Goal: Task Accomplishment & Management: Manage account settings

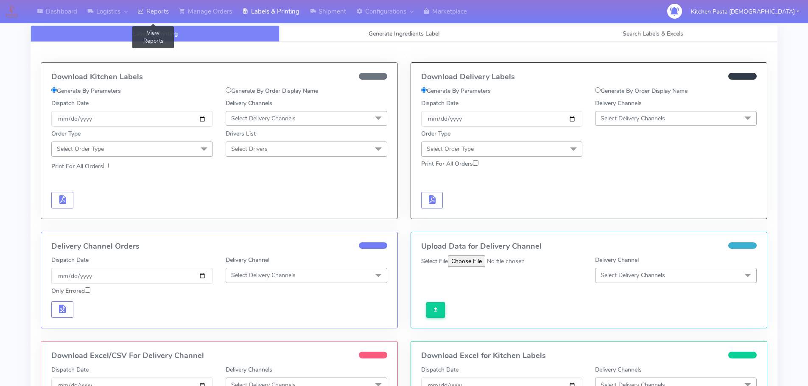
click at [158, 11] on link "Reports" at bounding box center [153, 11] width 42 height 23
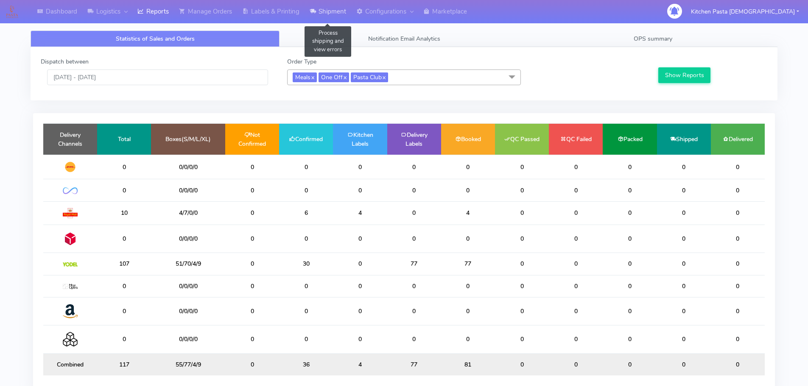
click at [325, 2] on link "Shipment" at bounding box center [327, 11] width 47 height 23
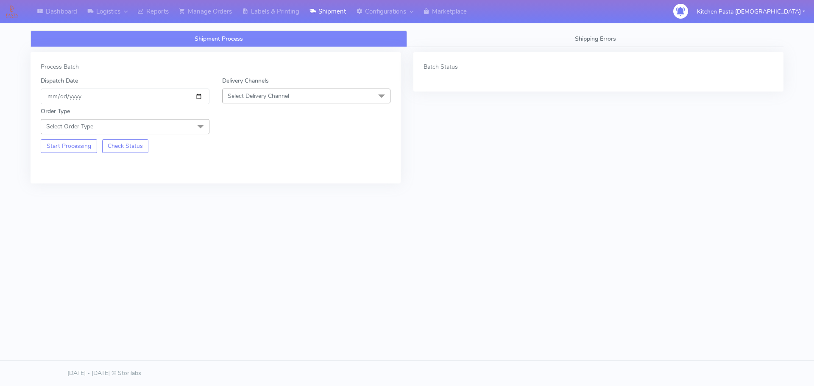
click at [321, 90] on span "Select Delivery Channel" at bounding box center [306, 96] width 169 height 15
click at [239, 192] on div "Yodel" at bounding box center [306, 191] width 159 height 9
click at [188, 120] on div "Order Type Select Order Type Meal Kit Gift QCOM ATAVI" at bounding box center [124, 120] width 181 height 27
click at [188, 121] on span "Select Order Type" at bounding box center [125, 126] width 169 height 15
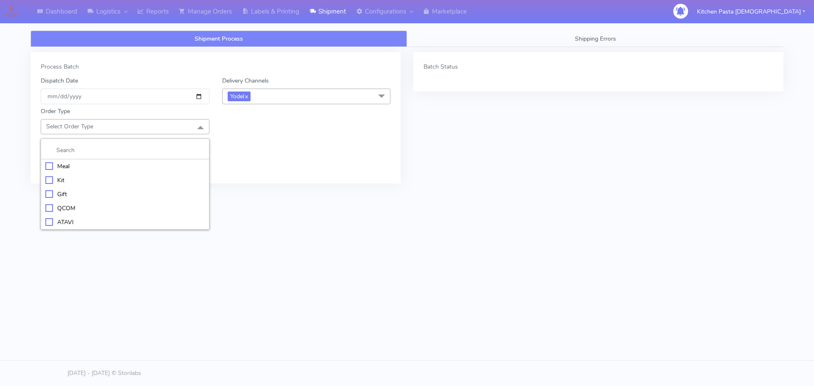
click at [115, 159] on li at bounding box center [125, 151] width 168 height 18
click at [129, 172] on li "Meal" at bounding box center [125, 166] width 168 height 14
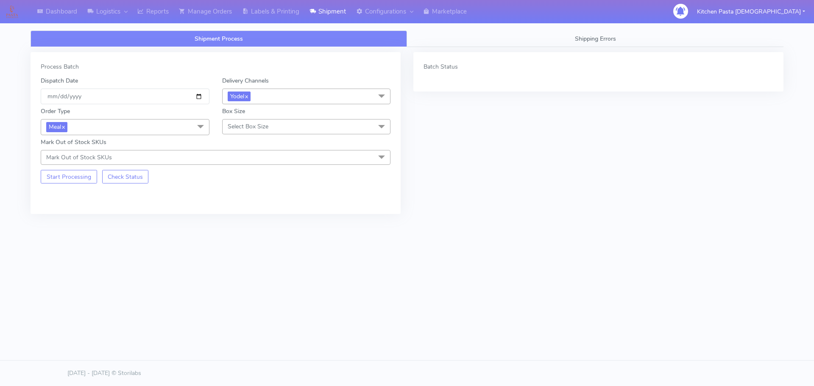
click at [257, 128] on span "Select Box Size" at bounding box center [248, 127] width 41 height 8
drag, startPoint x: 259, startPoint y: 193, endPoint x: 0, endPoint y: 173, distance: 260.2
click at [259, 192] on div "Medium" at bounding box center [306, 194] width 159 height 9
click at [64, 179] on button "Start Processing" at bounding box center [69, 177] width 56 height 14
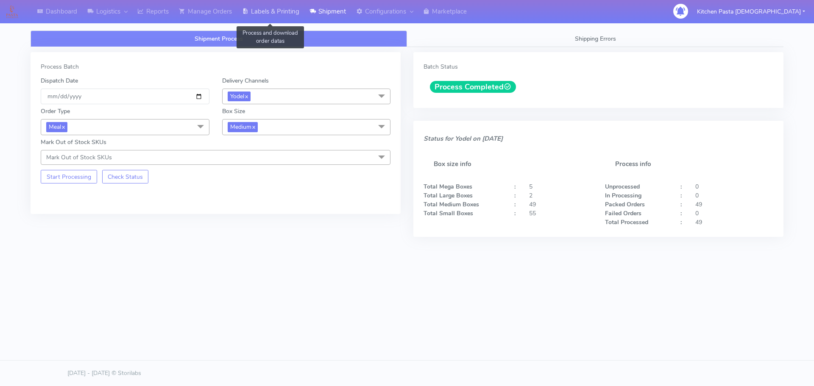
click at [283, 8] on link "Labels & Printing" at bounding box center [270, 11] width 67 height 23
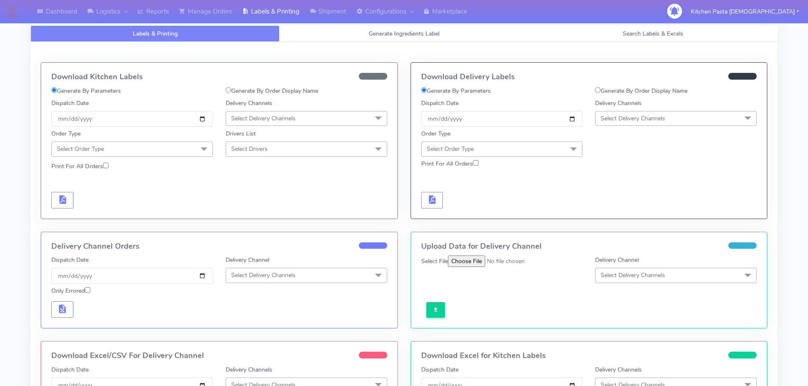
click at [669, 117] on span "Select Delivery Channels" at bounding box center [676, 118] width 162 height 15
drag, startPoint x: 610, startPoint y: 208, endPoint x: 594, endPoint y: 198, distance: 18.8
click at [610, 209] on li "Yodel" at bounding box center [675, 214] width 161 height 14
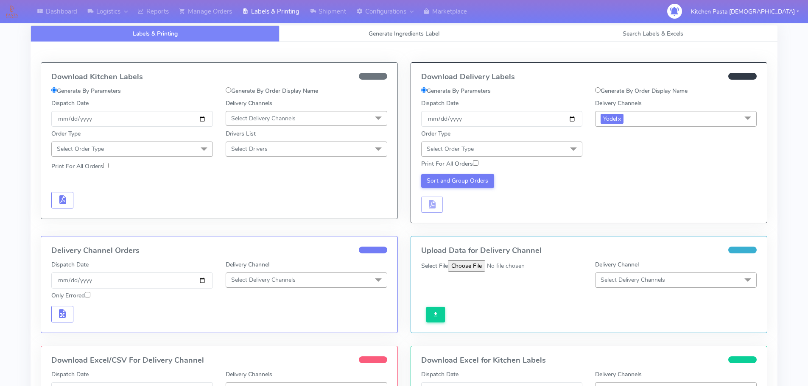
click at [547, 148] on span "Select Order Type" at bounding box center [502, 149] width 162 height 15
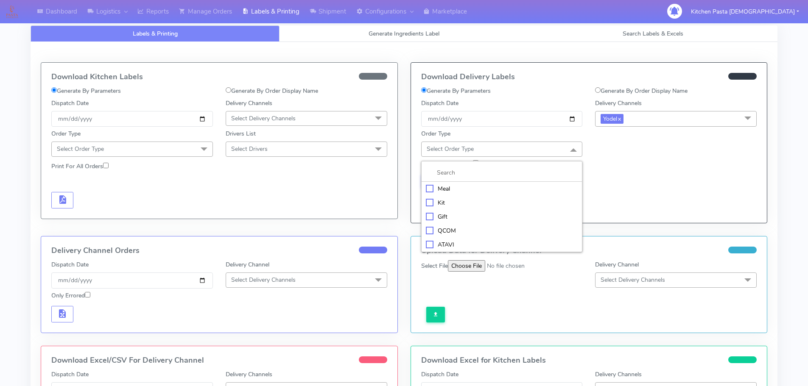
click at [512, 186] on div "Meal" at bounding box center [502, 188] width 152 height 9
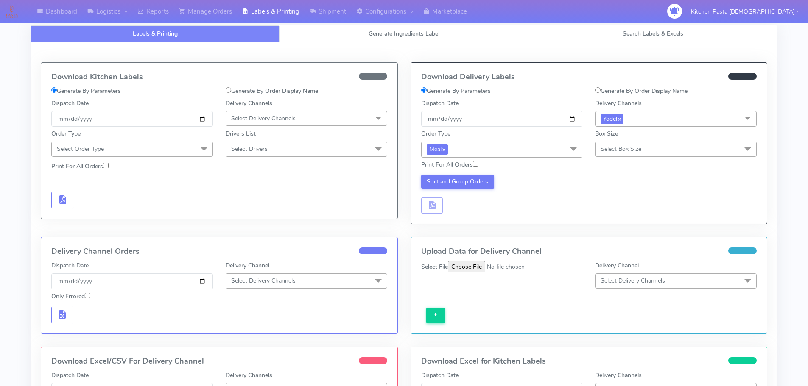
click at [622, 148] on span "Select Box Size" at bounding box center [620, 149] width 41 height 8
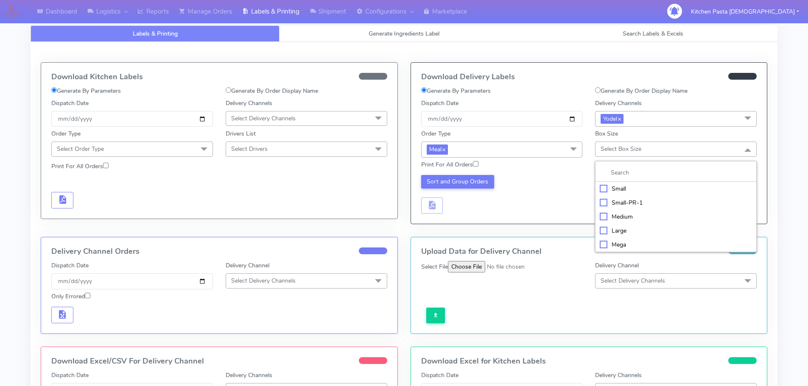
click at [612, 216] on div "Medium" at bounding box center [676, 216] width 152 height 9
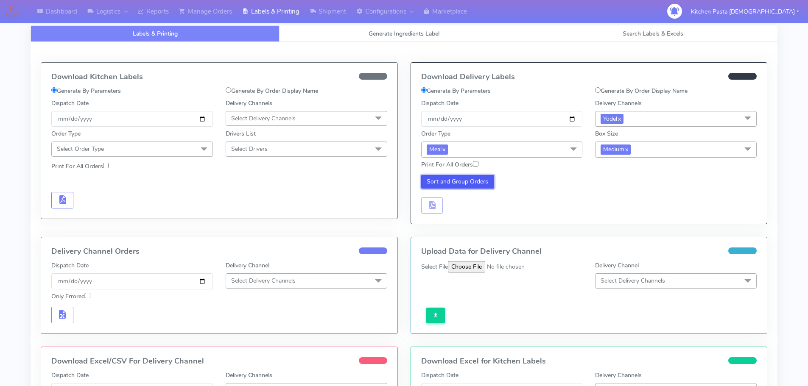
click at [481, 181] on button "Sort and Group Orders" at bounding box center [457, 182] width 73 height 14
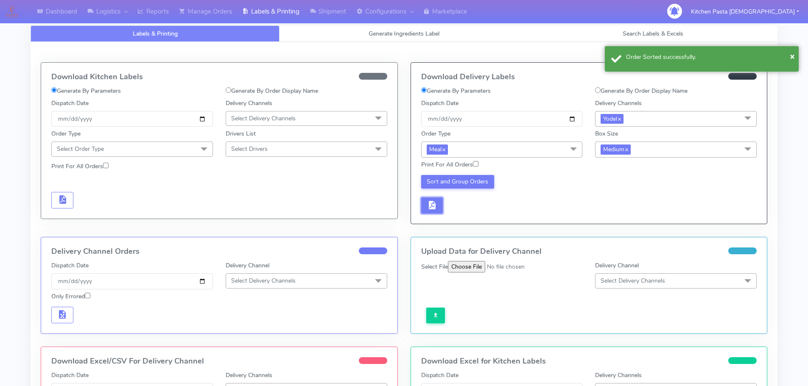
click at [439, 205] on button "button" at bounding box center [432, 206] width 22 height 17
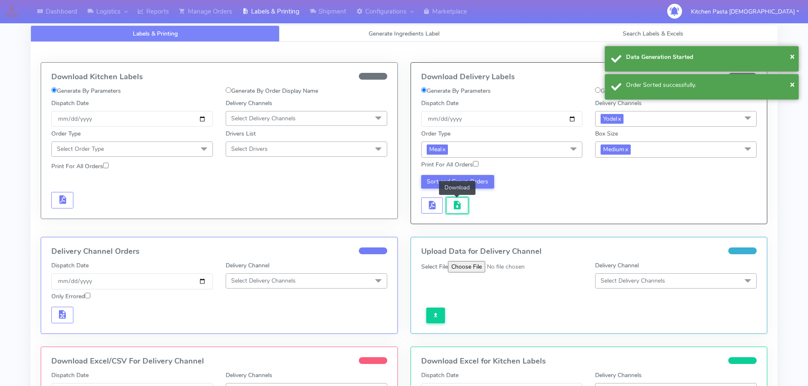
click at [454, 206] on span "button" at bounding box center [457, 207] width 10 height 8
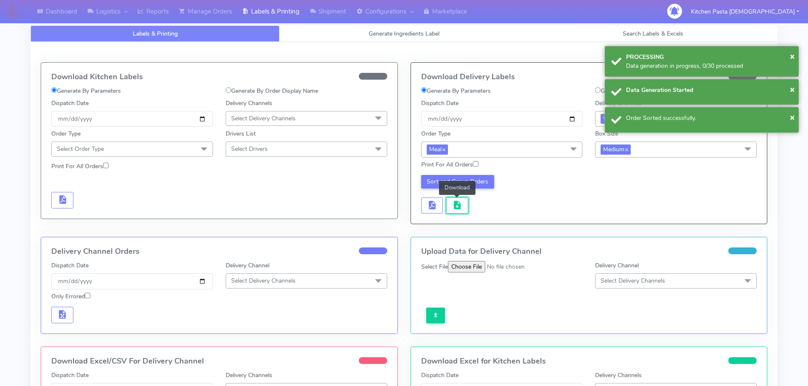
click at [454, 206] on span "button" at bounding box center [457, 207] width 10 height 8
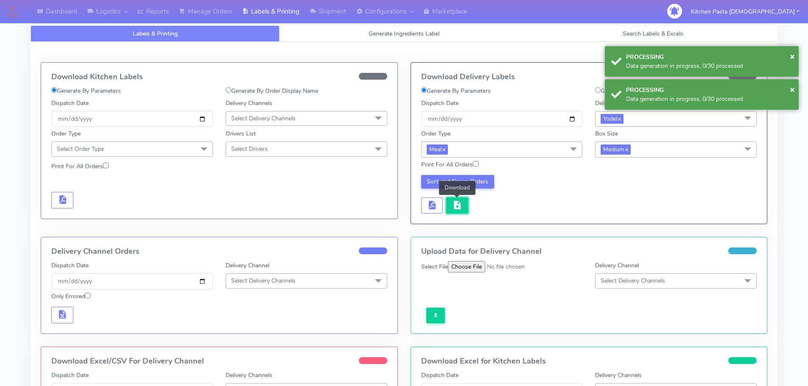
drag, startPoint x: 443, startPoint y: 206, endPoint x: 454, endPoint y: 206, distance: 11.0
click at [454, 206] on span "button" at bounding box center [457, 207] width 10 height 8
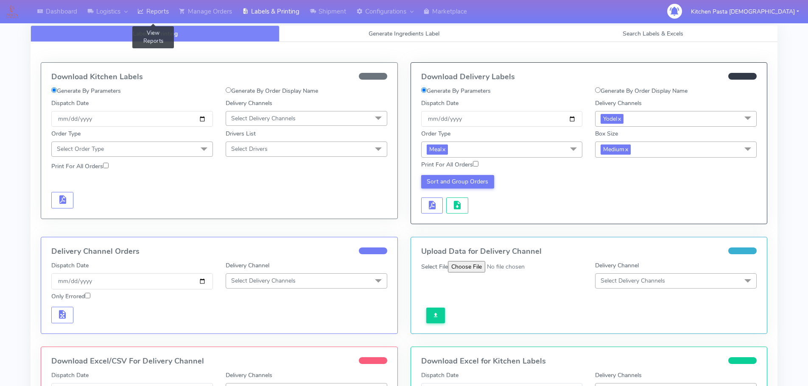
click at [142, 5] on link "Reports" at bounding box center [153, 11] width 42 height 23
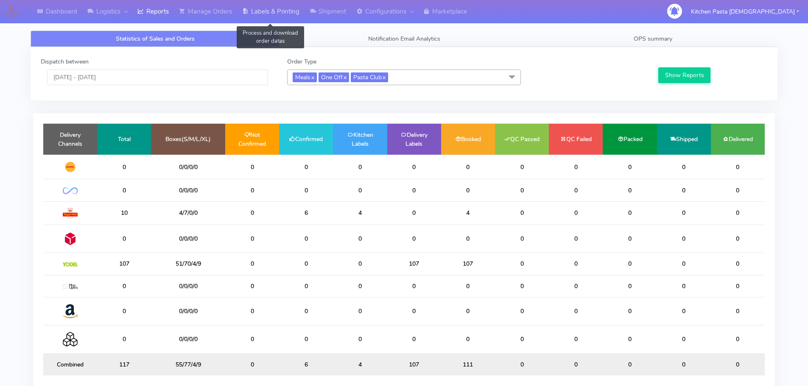
click at [282, 13] on link "Labels & Printing" at bounding box center [270, 11] width 67 height 23
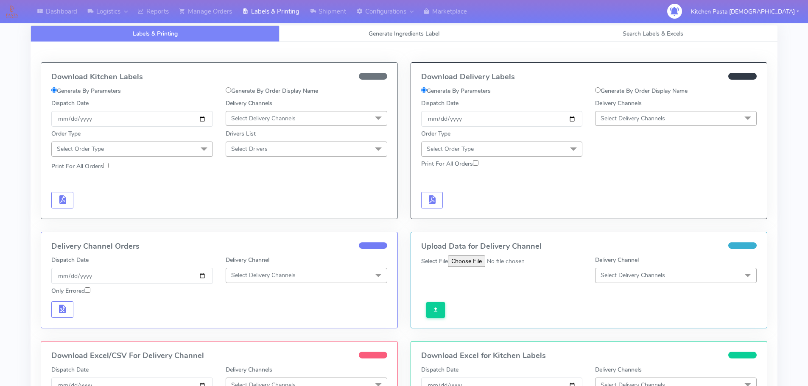
drag, startPoint x: 288, startPoint y: 117, endPoint x: 285, endPoint y: 126, distance: 9.4
click at [288, 117] on span "Select Delivery Channels" at bounding box center [263, 118] width 64 height 8
click at [245, 179] on li "Royal Mail" at bounding box center [306, 186] width 161 height 14
click at [188, 155] on span "Select Order Type" at bounding box center [132, 149] width 162 height 15
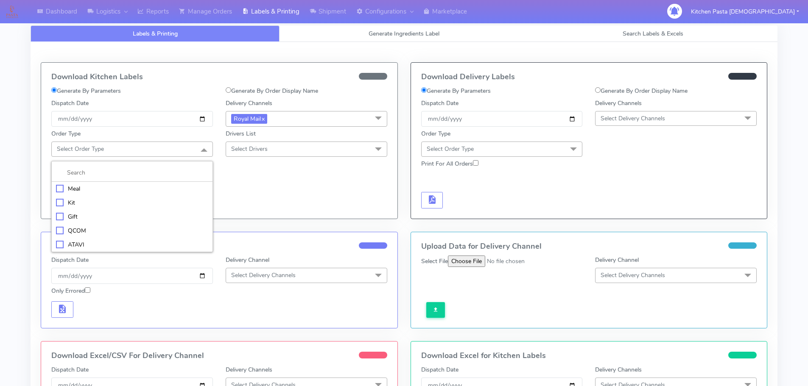
click at [122, 189] on div "Meal" at bounding box center [132, 188] width 152 height 9
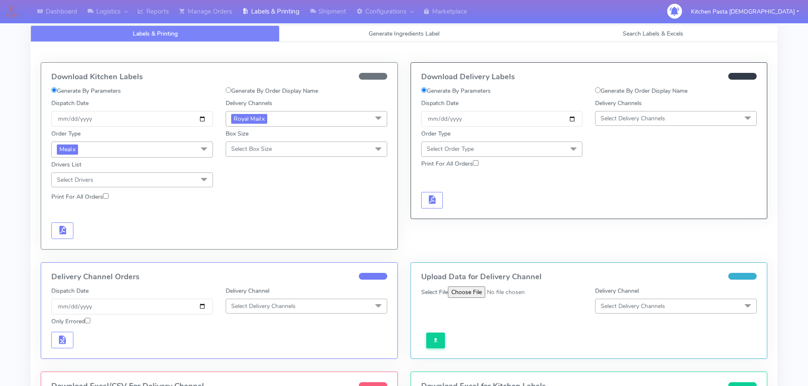
click at [265, 148] on span "Select Box Size" at bounding box center [251, 149] width 41 height 8
click at [251, 214] on div "Medium" at bounding box center [306, 216] width 152 height 9
click at [61, 231] on span "button" at bounding box center [62, 232] width 10 height 8
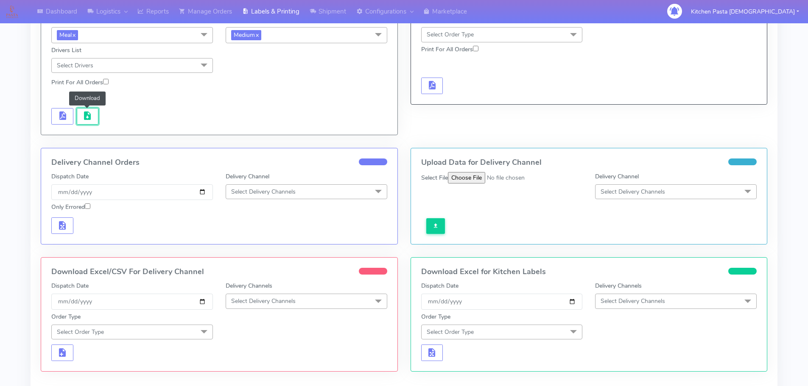
scroll to position [202, 0]
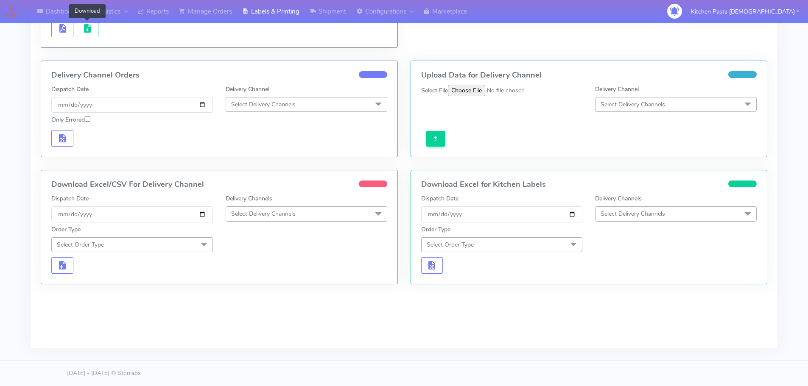
drag, startPoint x: 310, startPoint y: 212, endPoint x: 285, endPoint y: 234, distance: 33.3
click at [310, 212] on span "Select Delivery Channels" at bounding box center [307, 213] width 162 height 15
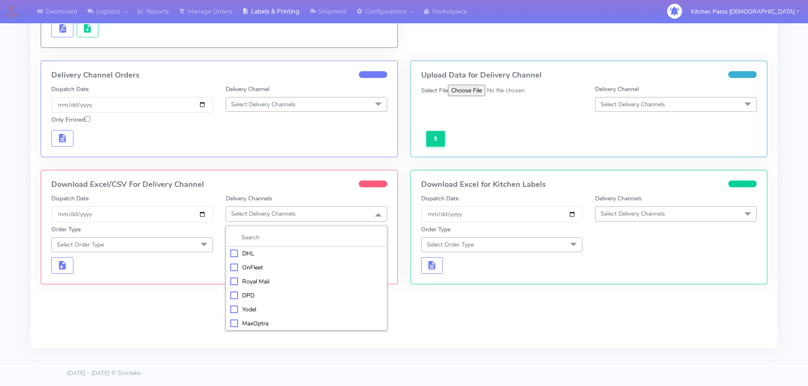
click at [259, 283] on div "Royal Mail" at bounding box center [306, 281] width 152 height 9
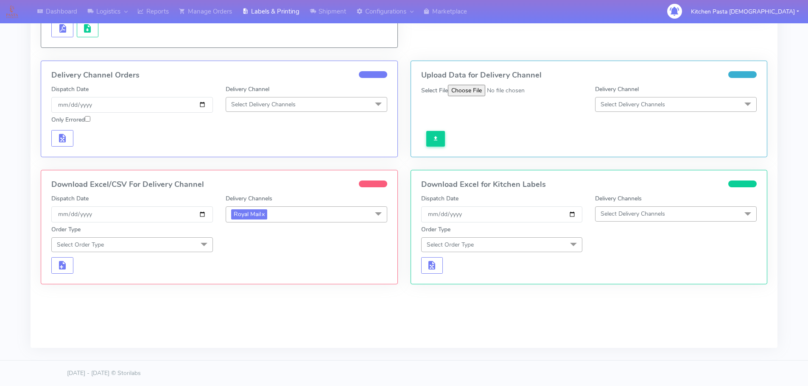
click at [190, 242] on span "Select Order Type" at bounding box center [132, 244] width 162 height 15
drag, startPoint x: 105, startPoint y: 284, endPoint x: 151, endPoint y: 277, distance: 46.0
click at [106, 284] on div "Meal" at bounding box center [132, 284] width 152 height 9
click at [268, 247] on span "Select Box Size" at bounding box center [251, 245] width 41 height 8
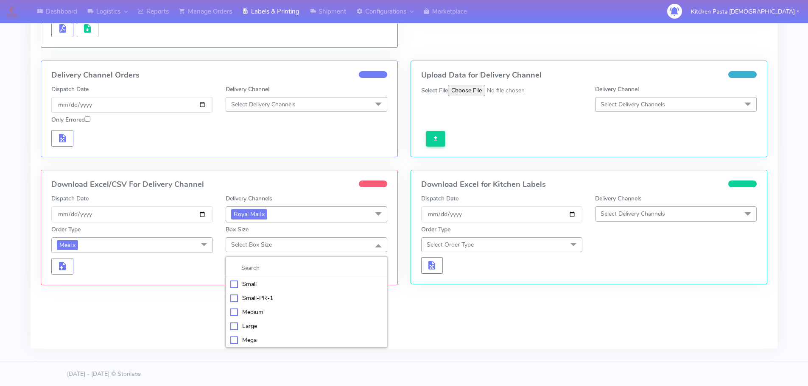
click at [257, 314] on div "Medium" at bounding box center [306, 312] width 152 height 9
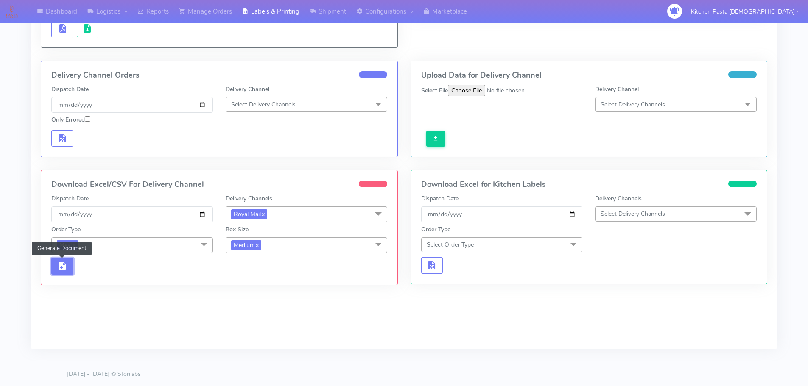
click at [66, 268] on span "button" at bounding box center [62, 268] width 10 height 8
click at [91, 279] on span "button" at bounding box center [87, 283] width 10 height 8
click at [87, 280] on span "button" at bounding box center [87, 283] width 10 height 8
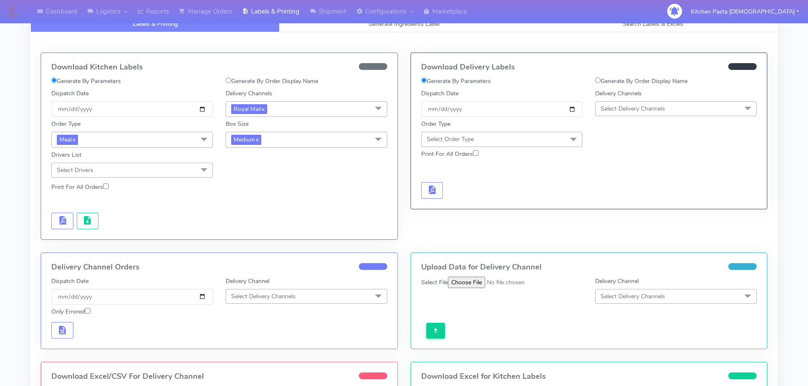
scroll to position [0, 0]
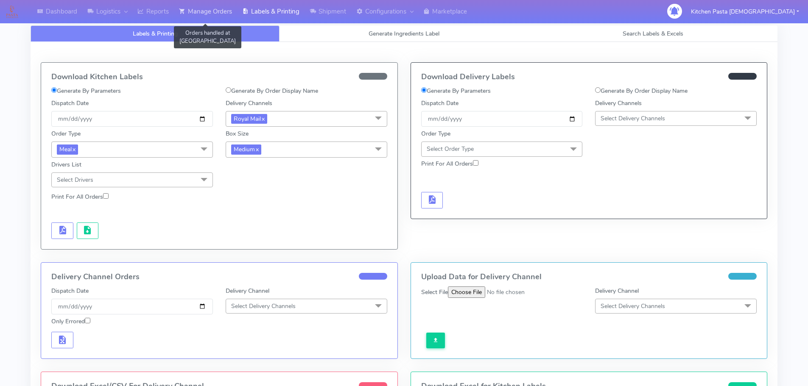
drag, startPoint x: 195, startPoint y: 12, endPoint x: 215, endPoint y: 19, distance: 21.9
click at [195, 12] on link "Manage Orders" at bounding box center [205, 11] width 63 height 23
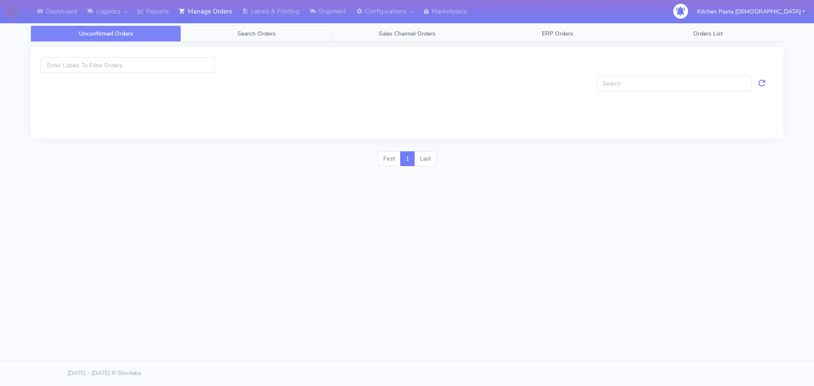
drag, startPoint x: 241, startPoint y: 33, endPoint x: 175, endPoint y: 65, distance: 74.0
click at [242, 33] on span "Search Orders" at bounding box center [256, 34] width 38 height 8
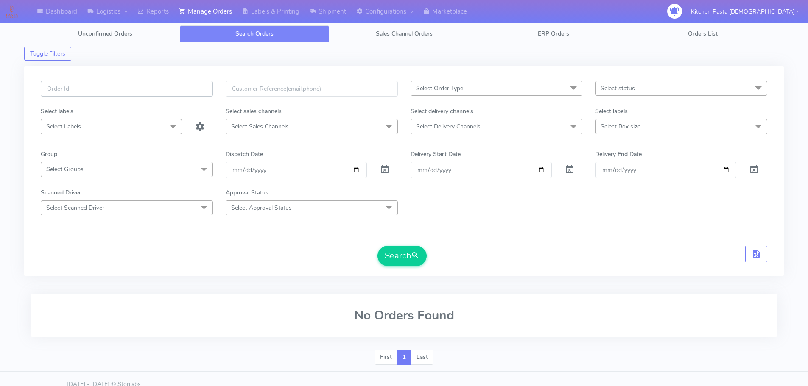
paste input "#1615777_1"
type input "#1615777_1"
click at [392, 256] on button "Search" at bounding box center [401, 256] width 49 height 20
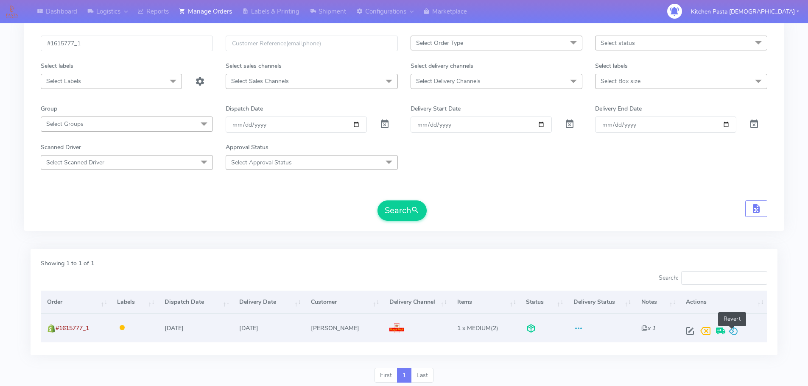
scroll to position [74, 0]
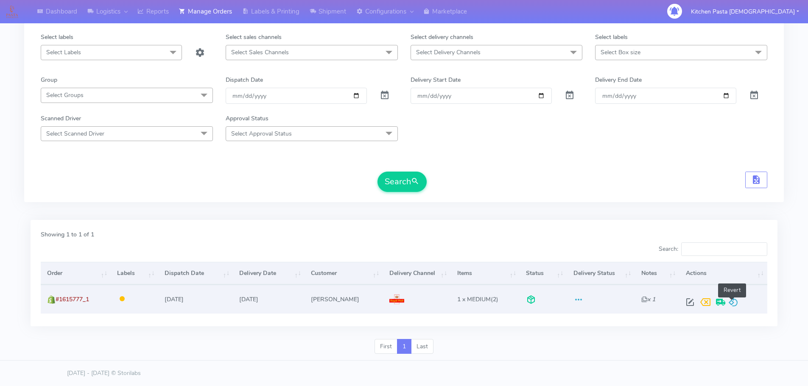
click at [733, 308] on span at bounding box center [733, 304] width 10 height 8
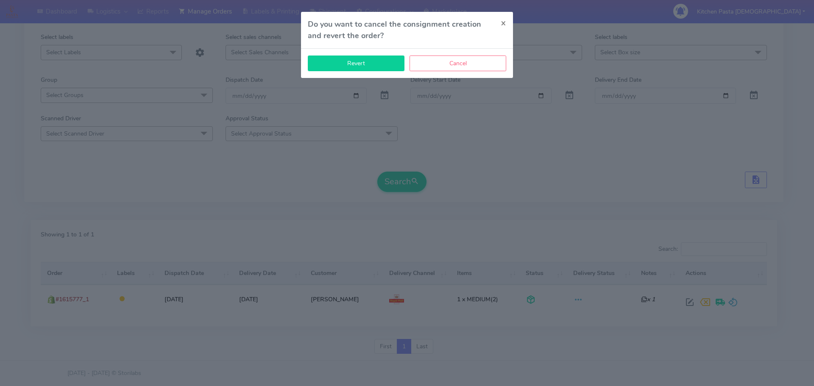
click at [340, 62] on button "Revert" at bounding box center [356, 64] width 97 height 16
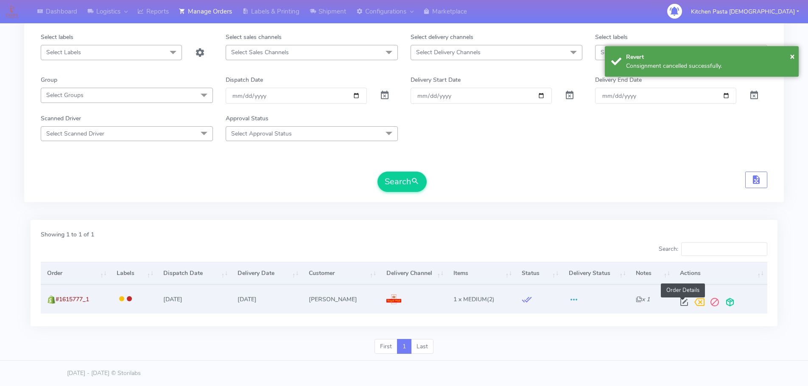
click at [685, 302] on span at bounding box center [683, 304] width 15 height 8
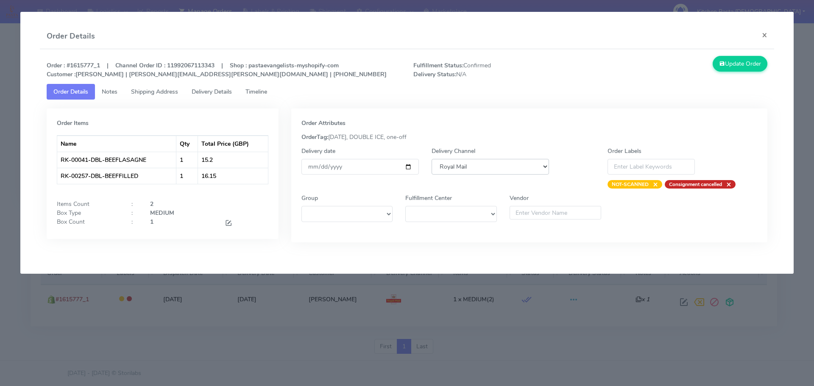
click at [469, 174] on select "DHL OnFleet Royal Mail DPD Yodel MaxOptra Amazon Collection" at bounding box center [490, 167] width 117 height 16
select select "5"
click at [432, 159] on select "DHL OnFleet Royal Mail DPD Yodel MaxOptra Amazon Collection" at bounding box center [490, 167] width 117 height 16
click at [736, 59] on button "Update Order" at bounding box center [740, 64] width 55 height 16
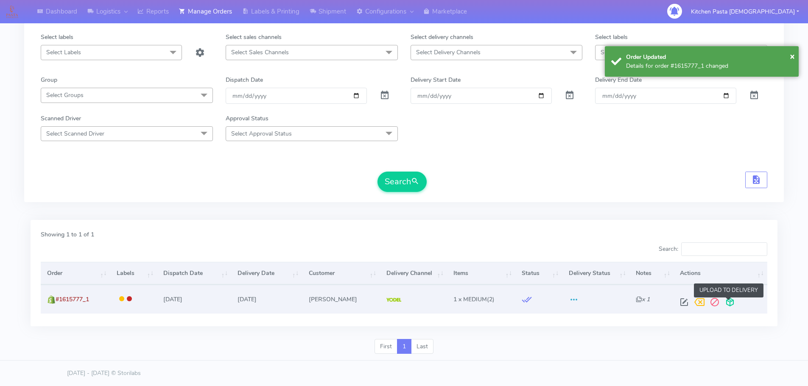
click at [728, 300] on span at bounding box center [729, 304] width 15 height 8
click at [696, 306] on span at bounding box center [696, 304] width 15 height 8
drag, startPoint x: 102, startPoint y: 302, endPoint x: 58, endPoint y: 304, distance: 44.6
click at [58, 304] on td "#1615777_1" at bounding box center [76, 299] width 70 height 28
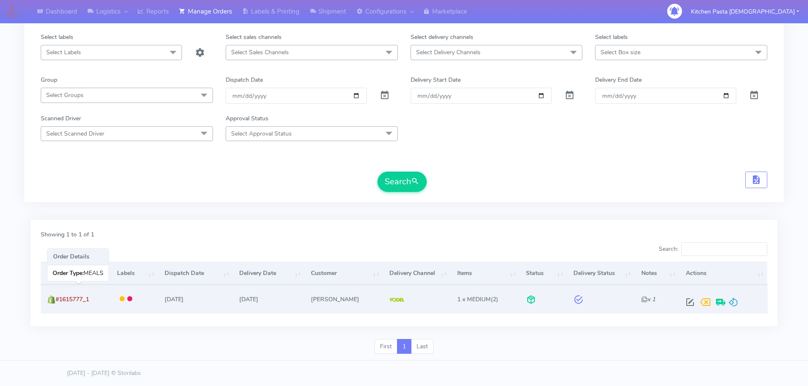
copy span "#1615777_1"
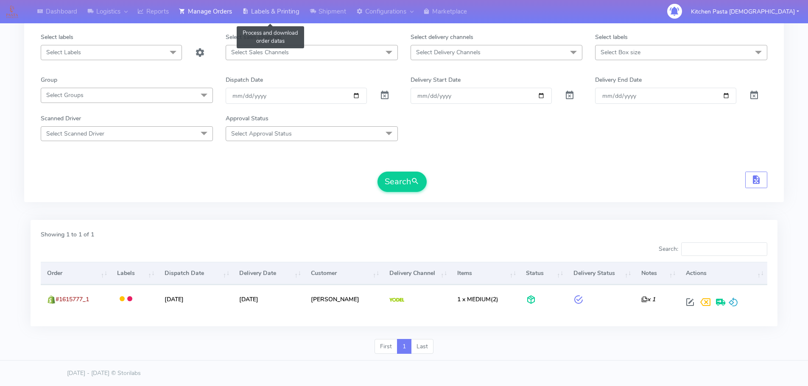
click at [287, 11] on link "Labels & Printing" at bounding box center [270, 11] width 67 height 23
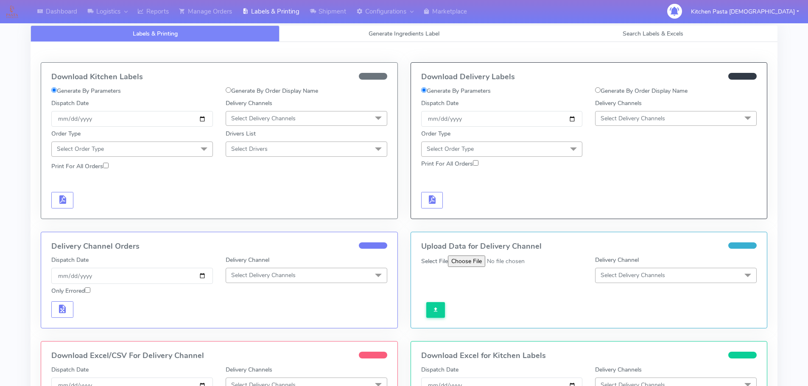
click at [641, 94] on label "Generate By Order Display Name" at bounding box center [641, 90] width 92 height 9
click at [600, 93] on input "Generate By Order Display Name" at bounding box center [598, 90] width 6 height 6
radio input "true"
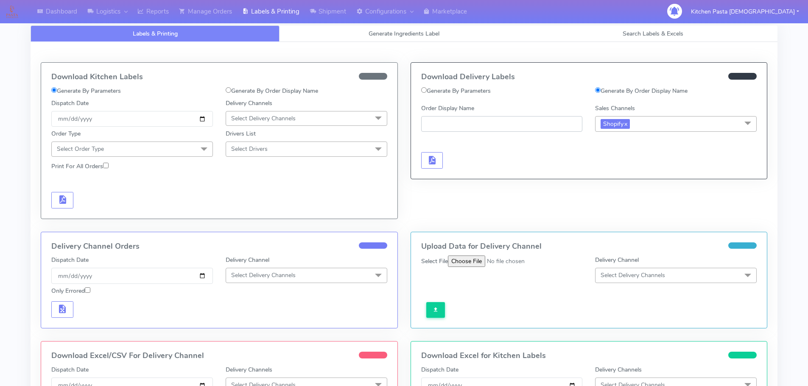
paste input "#1615777_1"
type input "#1615777_1"
click at [427, 158] on span "button" at bounding box center [432, 162] width 10 height 8
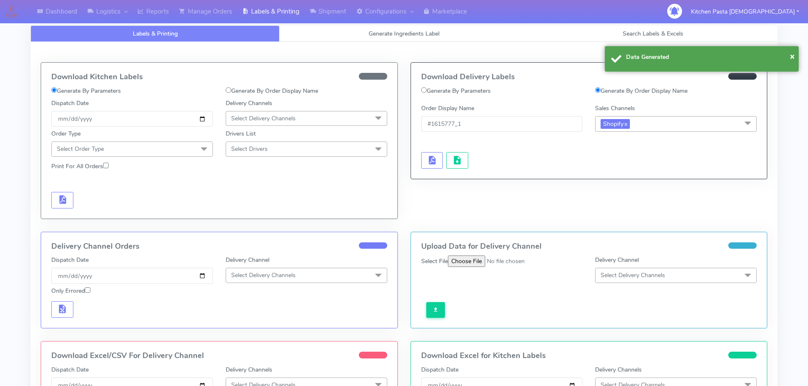
click at [469, 158] on div at bounding box center [502, 151] width 174 height 34
click at [463, 158] on button "button" at bounding box center [457, 160] width 22 height 17
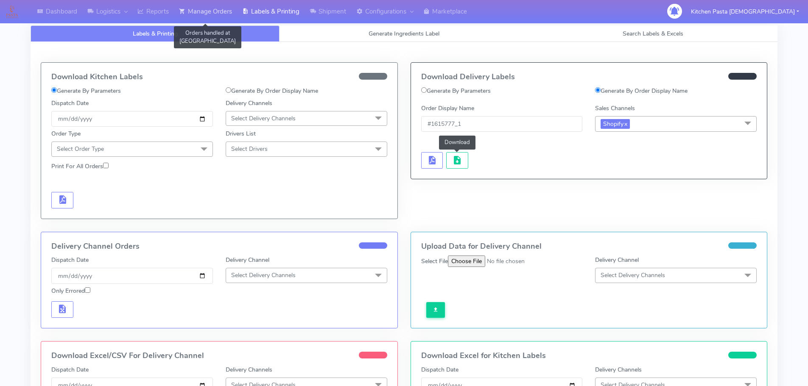
click at [215, 14] on link "Manage Orders" at bounding box center [205, 11] width 63 height 23
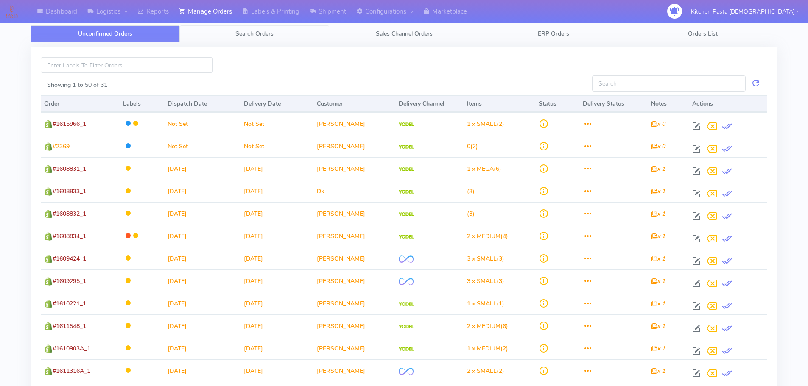
click at [279, 39] on link "Search Orders" at bounding box center [254, 33] width 149 height 17
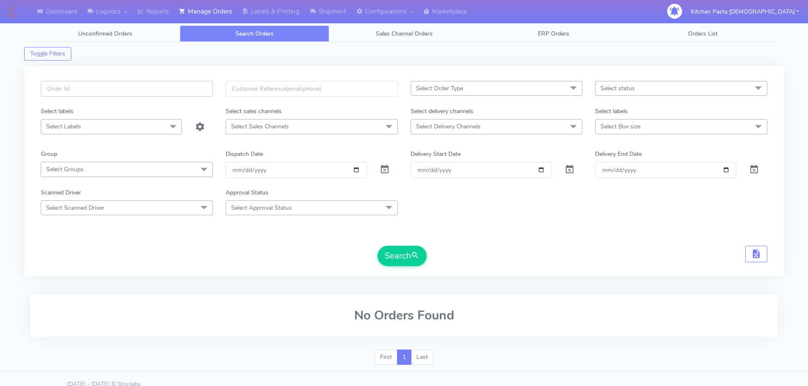
paste input "#1615686_1"
type input "#1615686_1"
click at [405, 253] on button "Search" at bounding box center [401, 256] width 49 height 20
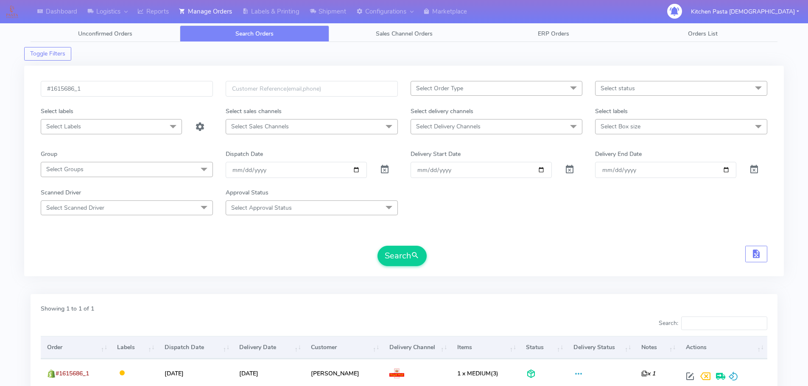
scroll to position [74, 0]
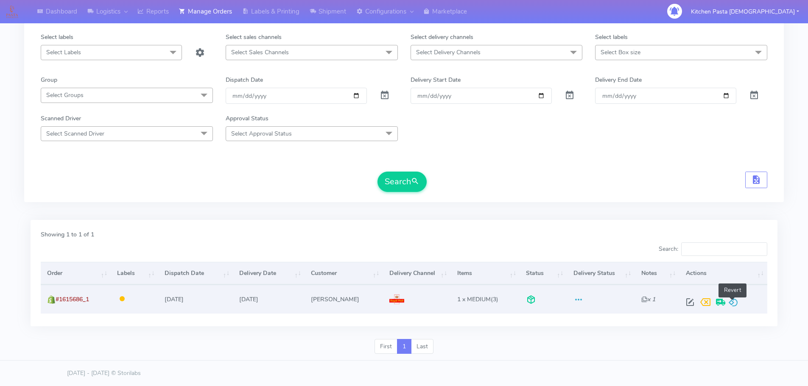
click at [734, 301] on span at bounding box center [733, 304] width 10 height 8
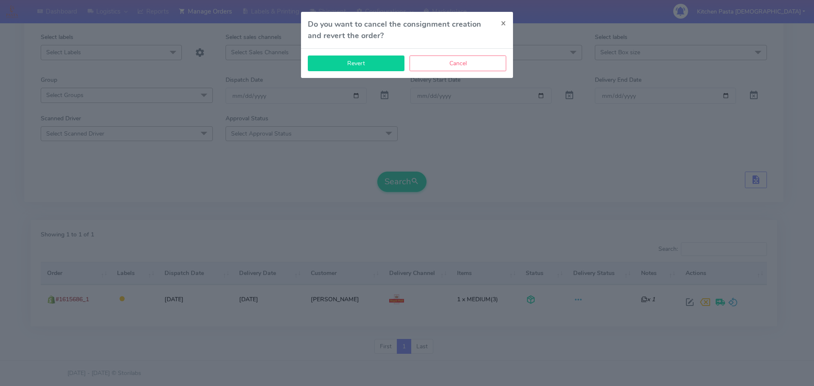
click at [336, 65] on button "Revert" at bounding box center [356, 64] width 97 height 16
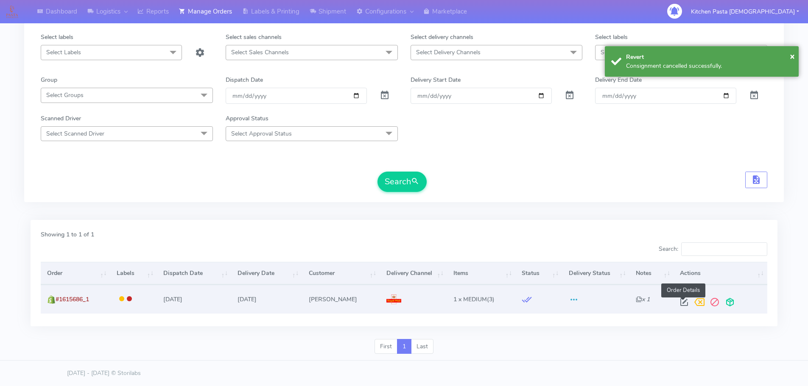
click at [683, 304] on span at bounding box center [683, 304] width 15 height 8
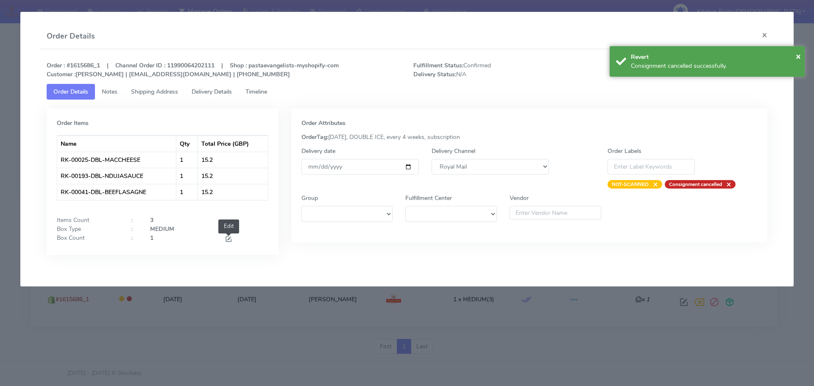
click at [231, 239] on span at bounding box center [229, 240] width 8 height 8
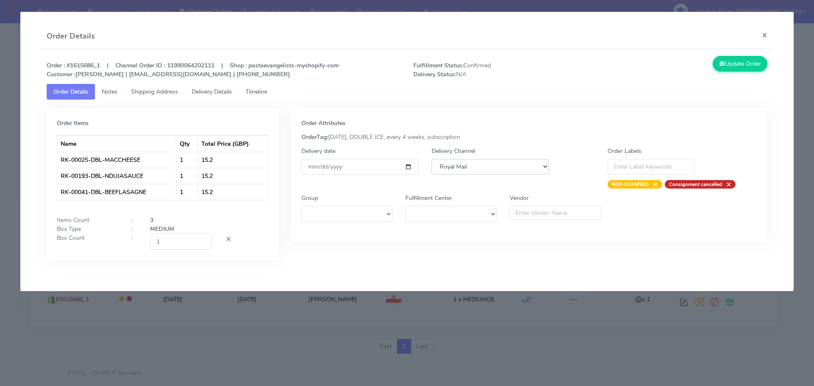
click at [476, 169] on select "DHL OnFleet Royal Mail DPD Yodel MaxOptra Amazon Collection" at bounding box center [490, 167] width 117 height 16
select select "5"
click at [432, 159] on select "DHL OnFleet Royal Mail DPD Yodel MaxOptra Amazon Collection" at bounding box center [490, 167] width 117 height 16
click at [741, 53] on div "Order : #1615686_1 | Channel Order ID : 11990064202111 | Shop : pastaevangelist…" at bounding box center [407, 164] width 735 height 230
click at [740, 64] on button "Update Order" at bounding box center [740, 64] width 55 height 16
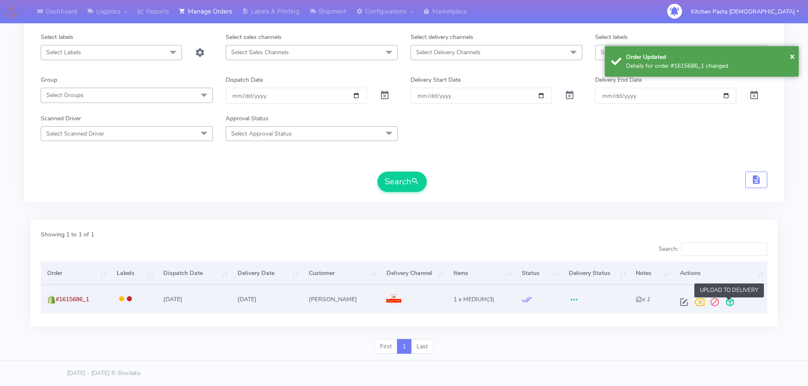
click at [729, 304] on span at bounding box center [729, 304] width 15 height 8
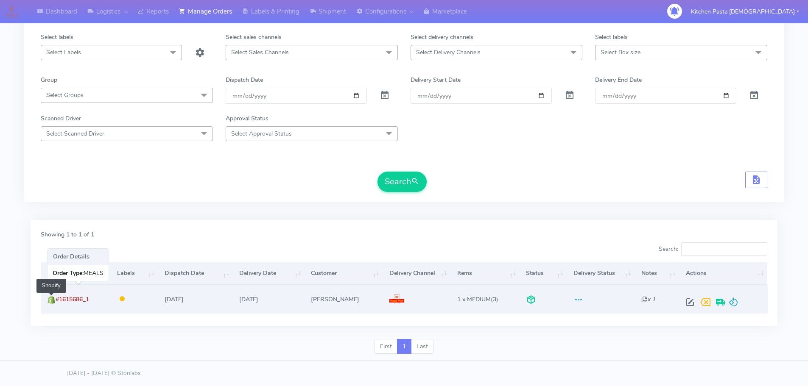
drag, startPoint x: 82, startPoint y: 301, endPoint x: 58, endPoint y: 303, distance: 24.7
click at [58, 303] on td "#1615686_1 Shopify" at bounding box center [76, 299] width 70 height 28
copy span "#1615686_1"
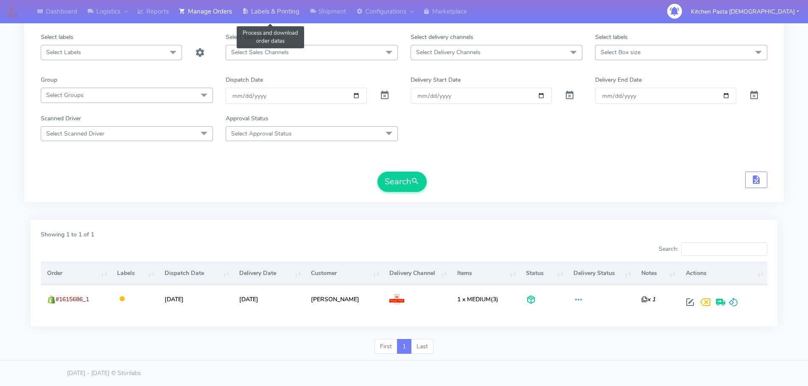
click at [282, 7] on link "Labels & Printing" at bounding box center [270, 11] width 67 height 23
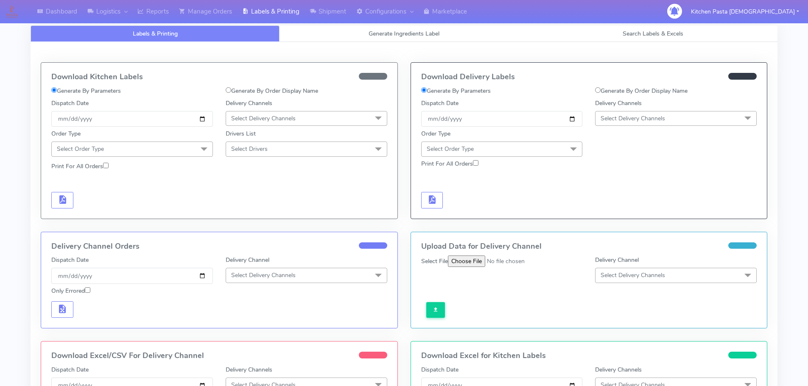
drag, startPoint x: 629, startPoint y: 90, endPoint x: 625, endPoint y: 99, distance: 10.1
click at [630, 90] on label "Generate By Order Display Name" at bounding box center [641, 90] width 92 height 9
click at [600, 90] on input "Generate By Order Display Name" at bounding box center [598, 90] width 6 height 6
radio input "true"
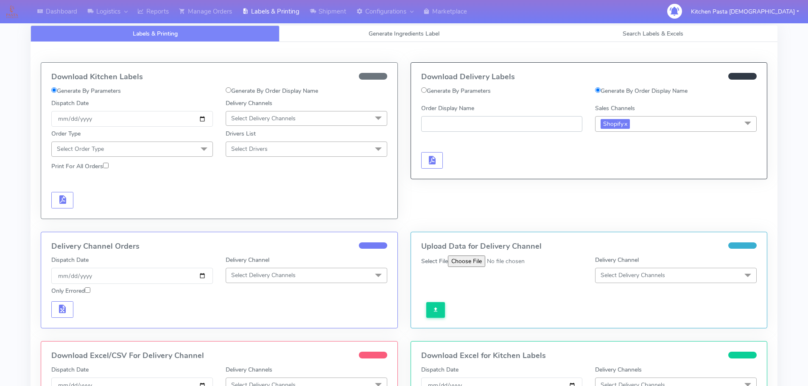
paste input "#1615686_1"
type input "#1615686_1"
click at [433, 161] on span "button" at bounding box center [432, 162] width 10 height 8
drag, startPoint x: 196, startPoint y: 8, endPoint x: 194, endPoint y: 15, distance: 7.9
click at [196, 8] on link "Manage Orders" at bounding box center [205, 11] width 63 height 23
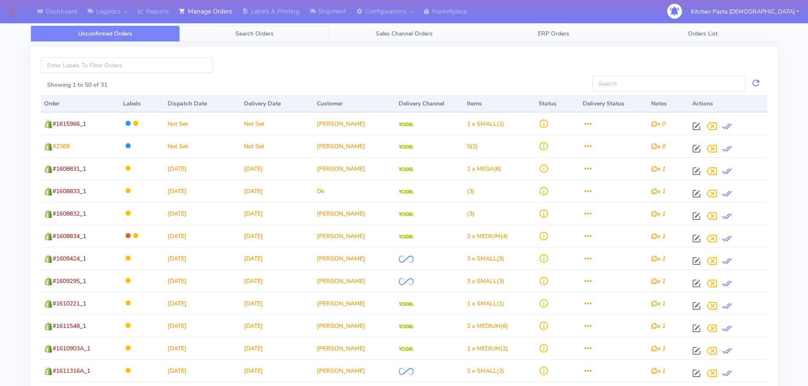
click at [243, 33] on span "Search Orders" at bounding box center [254, 34] width 38 height 8
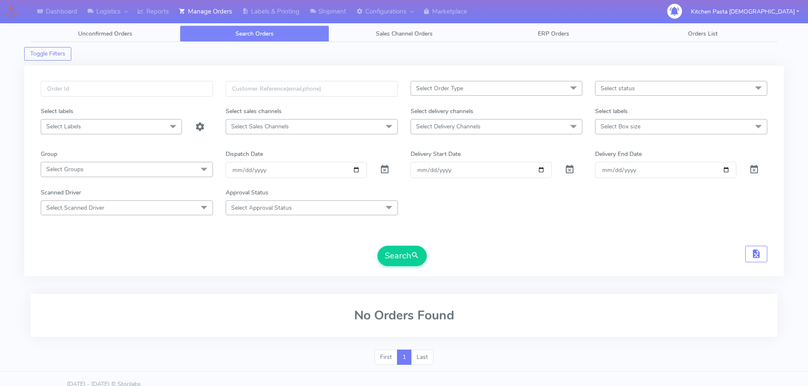
drag, startPoint x: 195, startPoint y: 80, endPoint x: 198, endPoint y: 84, distance: 4.6
paste input "#1615686_1"
type input "#1615686_1"
click at [410, 262] on button "Search" at bounding box center [401, 256] width 49 height 20
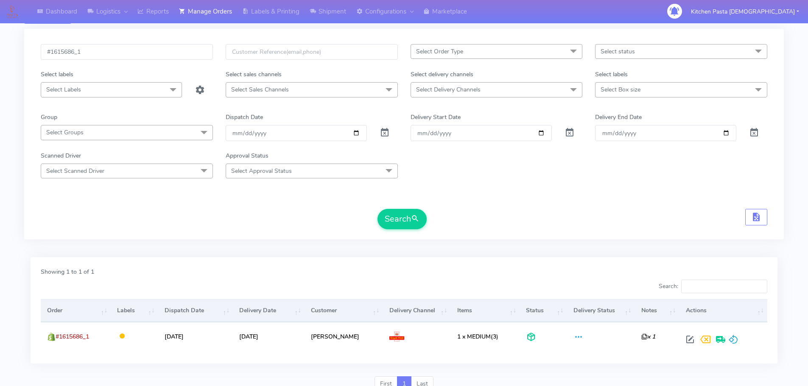
scroll to position [74, 0]
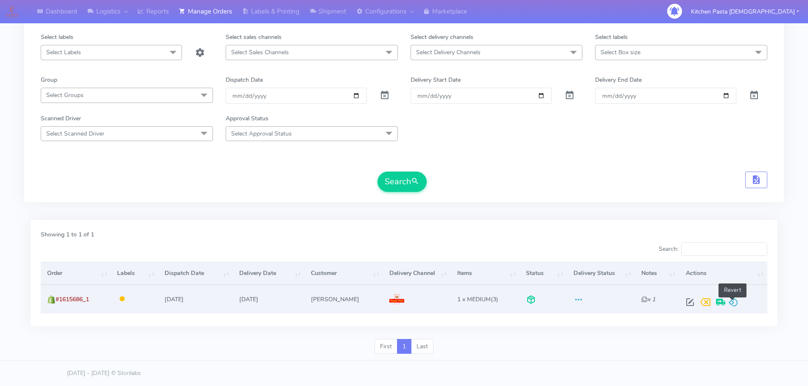
click at [733, 304] on span at bounding box center [733, 304] width 10 height 8
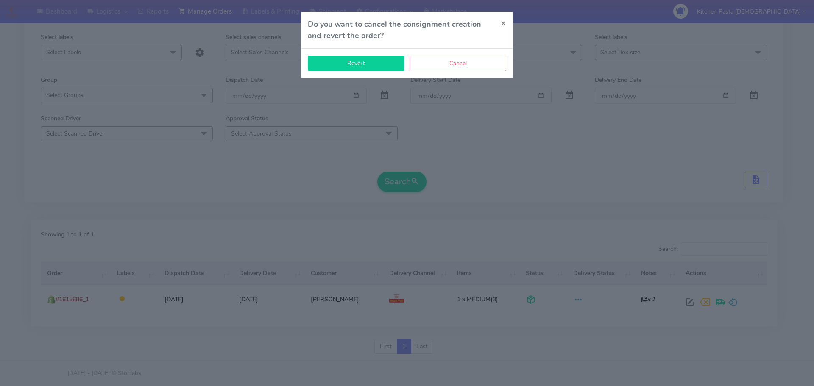
click at [389, 63] on button "Revert" at bounding box center [356, 64] width 97 height 16
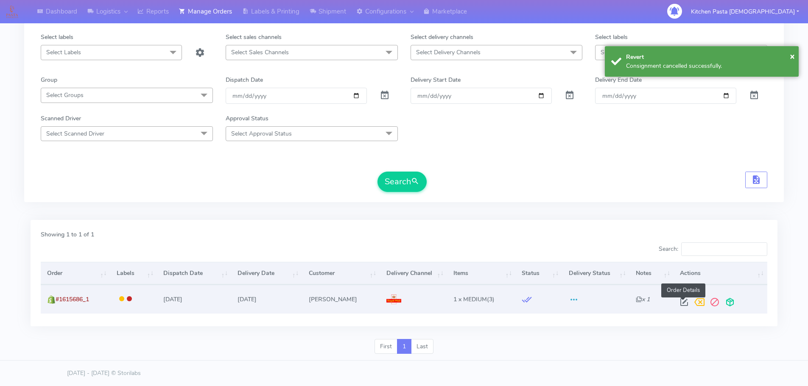
click at [680, 306] on span at bounding box center [683, 304] width 15 height 8
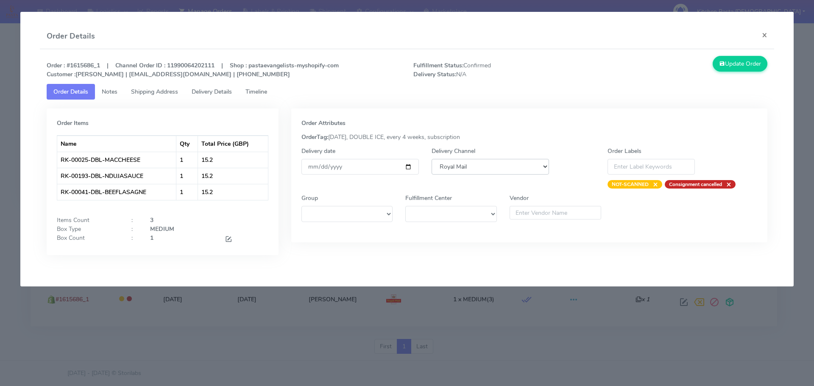
click at [475, 170] on select "DHL OnFleet Royal Mail DPD Yodel MaxOptra Amazon Collection" at bounding box center [490, 167] width 117 height 16
select select "5"
click at [432, 159] on select "DHL OnFleet Royal Mail DPD Yodel MaxOptra Amazon Collection" at bounding box center [490, 167] width 117 height 16
click at [735, 60] on button "Update Order" at bounding box center [740, 64] width 55 height 16
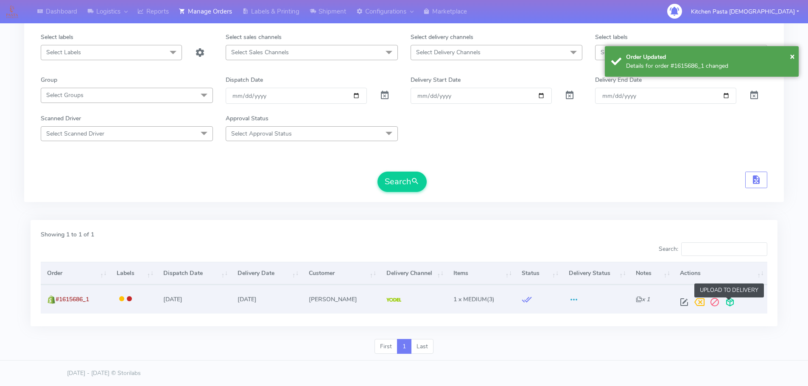
click at [733, 301] on span at bounding box center [729, 304] width 15 height 8
click at [700, 306] on span at bounding box center [696, 304] width 15 height 8
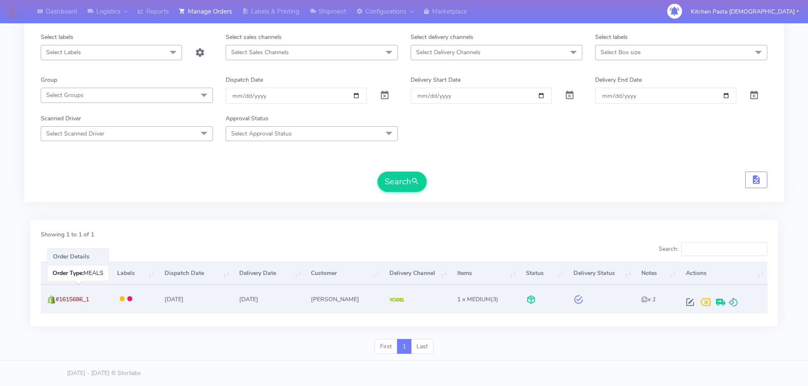
drag, startPoint x: 81, startPoint y: 304, endPoint x: 59, endPoint y: 306, distance: 23.0
click at [59, 306] on td "#1615686_1" at bounding box center [76, 299] width 70 height 28
copy span "#1615686_1"
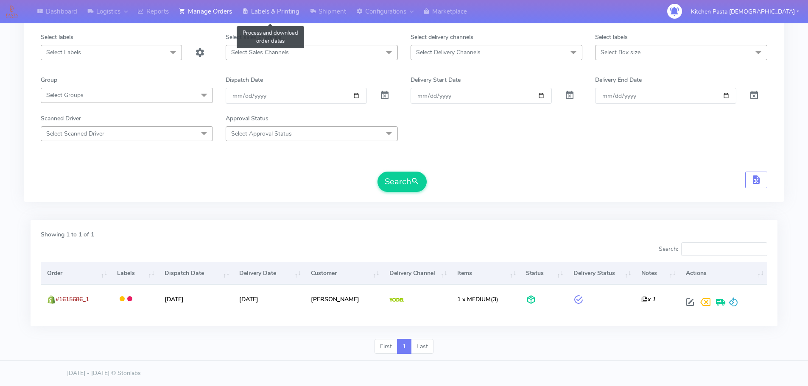
click at [264, 11] on link "Labels & Printing" at bounding box center [270, 11] width 67 height 23
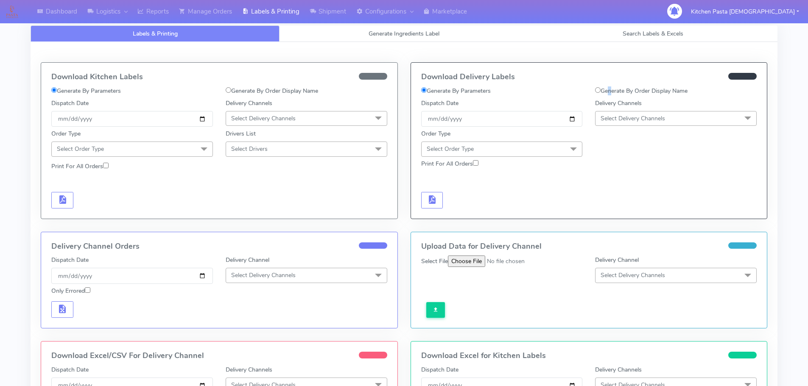
click at [607, 92] on label "Generate By Order Display Name" at bounding box center [641, 90] width 92 height 9
click at [636, 91] on label "Generate By Order Display Name" at bounding box center [641, 90] width 92 height 9
click at [600, 91] on input "Generate By Order Display Name" at bounding box center [598, 90] width 6 height 6
radio input "true"
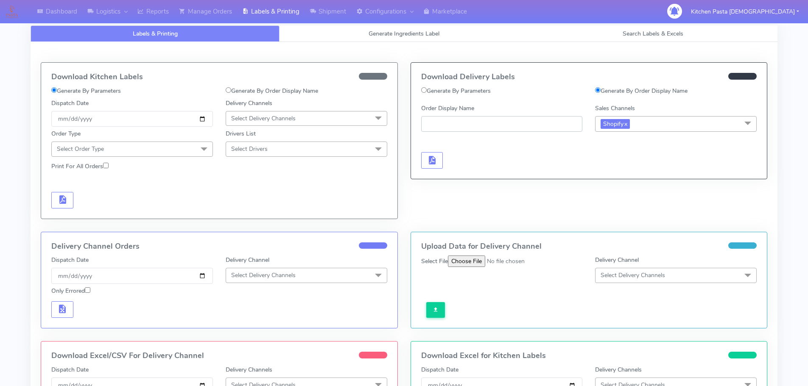
paste input "#1615686_1"
type input "#1615686_1"
click at [443, 164] on button "button" at bounding box center [432, 160] width 22 height 17
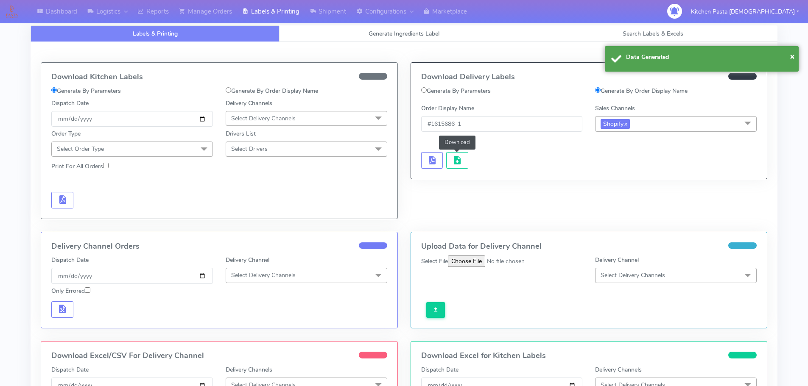
click at [460, 162] on span "button" at bounding box center [457, 162] width 10 height 8
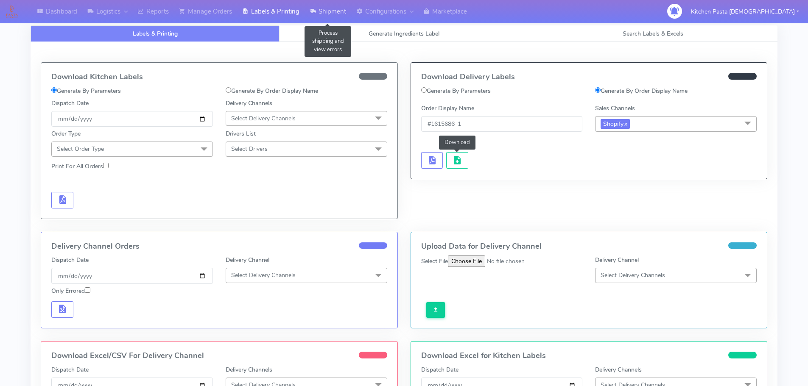
click at [328, 9] on link "Shipment" at bounding box center [327, 11] width 47 height 23
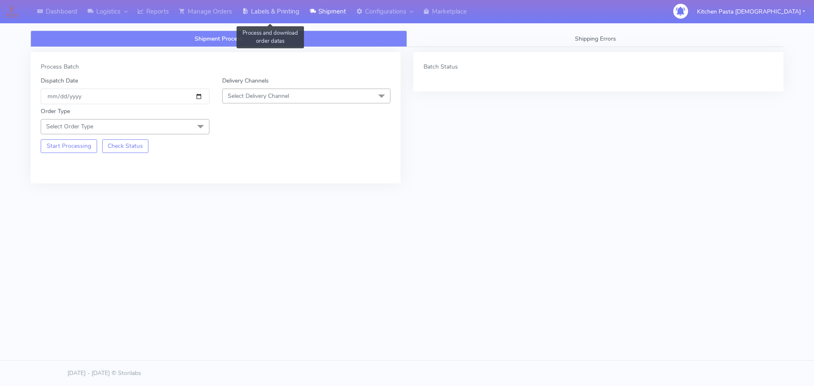
click at [270, 10] on link "Labels & Printing" at bounding box center [270, 11] width 67 height 23
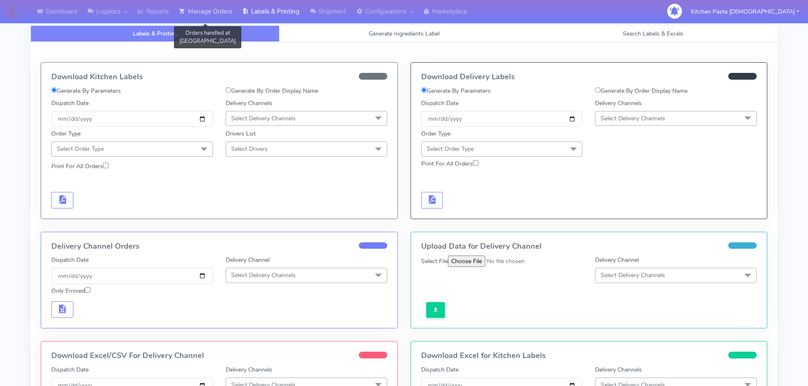
click at [217, 17] on link "Manage Orders" at bounding box center [205, 11] width 63 height 23
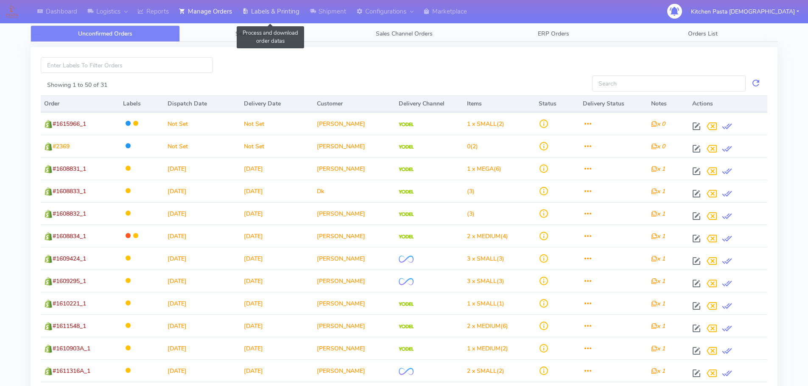
click at [284, 12] on link "Labels & Printing" at bounding box center [270, 11] width 67 height 23
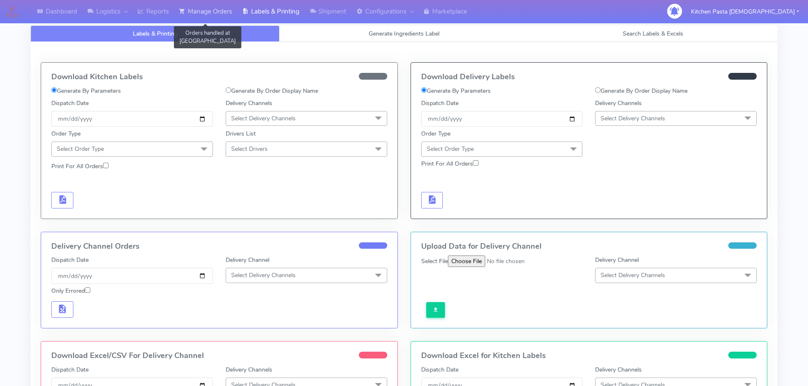
click at [224, 9] on link "Manage Orders" at bounding box center [205, 11] width 63 height 23
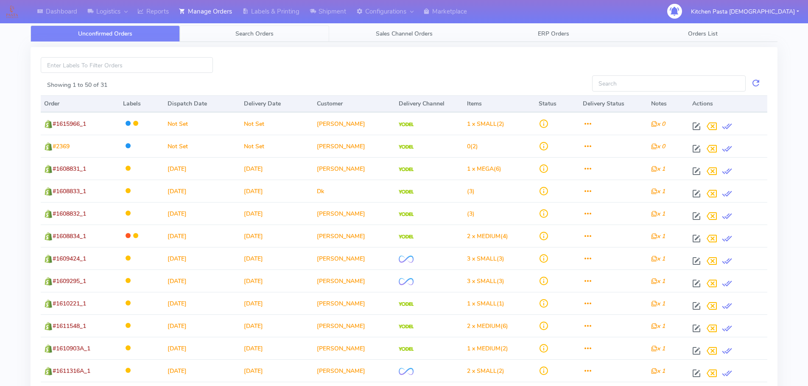
click at [262, 28] on link "Search Orders" at bounding box center [254, 33] width 149 height 17
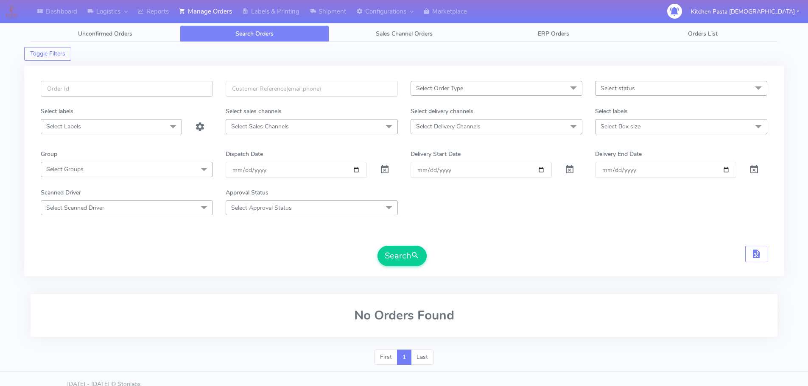
paste input "#1615660_1"
type input "#1615660_1"
click at [401, 258] on button "Search" at bounding box center [401, 256] width 49 height 20
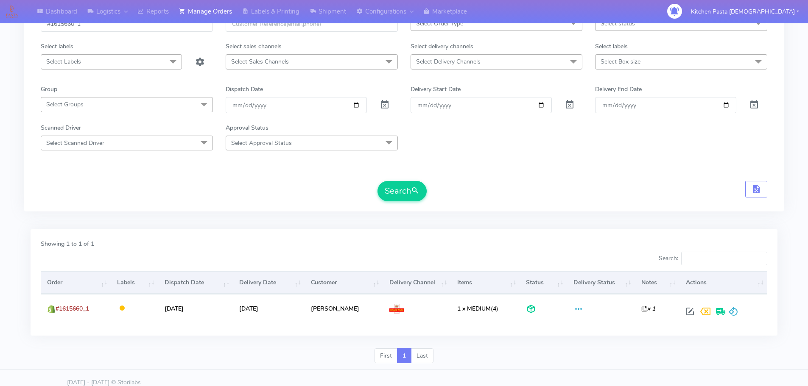
scroll to position [74, 0]
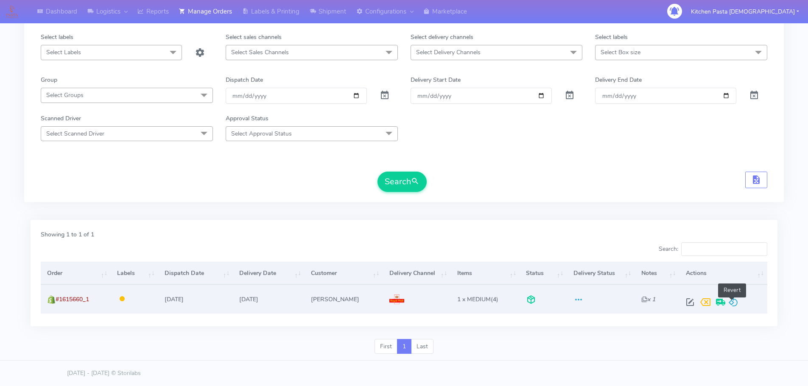
click at [731, 305] on span at bounding box center [733, 304] width 10 height 8
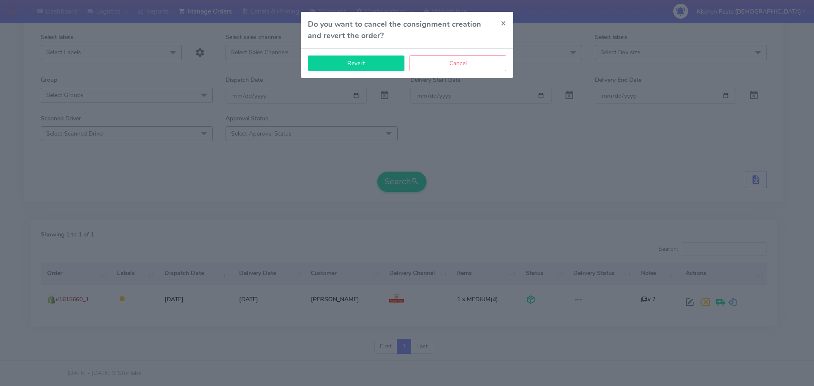
click at [324, 64] on button "Revert" at bounding box center [356, 64] width 97 height 16
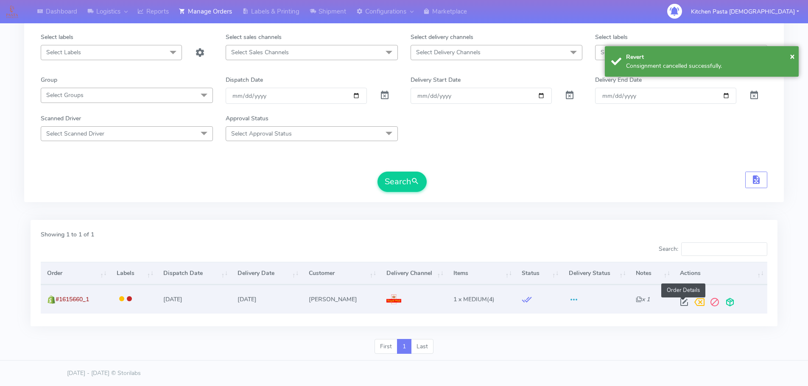
click at [687, 300] on span at bounding box center [683, 304] width 15 height 8
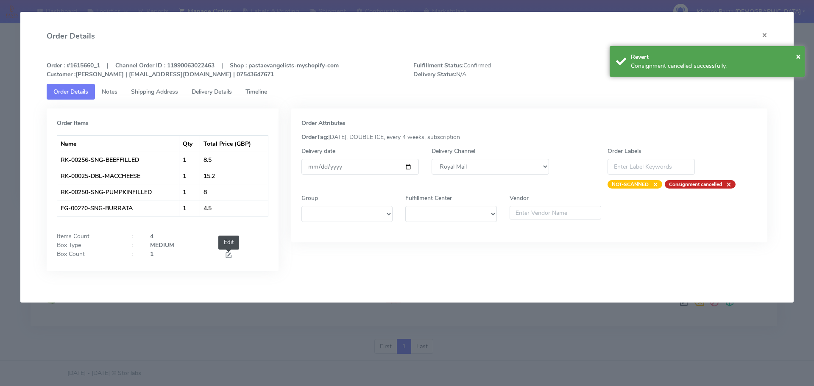
click at [229, 257] on span at bounding box center [229, 256] width 8 height 8
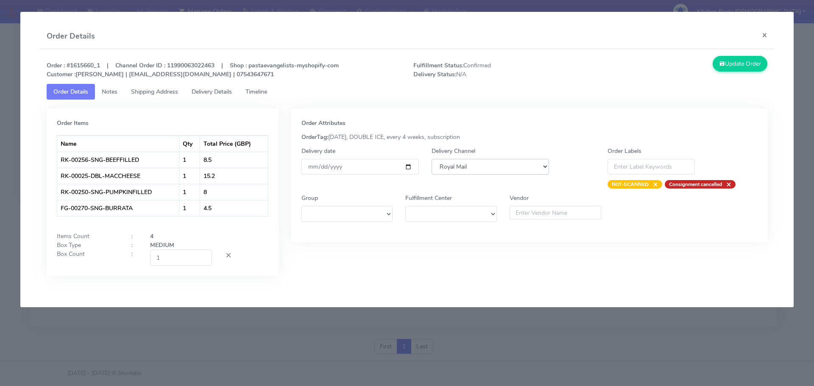
click at [457, 166] on select "DHL OnFleet Royal Mail DPD Yodel MaxOptra Amazon Collection" at bounding box center [490, 167] width 117 height 16
select select "5"
click at [432, 159] on select "DHL OnFleet Royal Mail DPD Yodel MaxOptra Amazon Collection" at bounding box center [490, 167] width 117 height 16
click at [752, 60] on button "Update Order" at bounding box center [740, 64] width 55 height 16
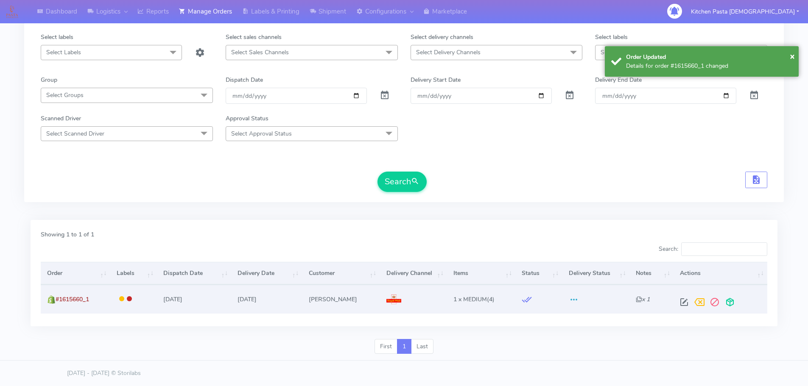
click at [726, 307] on span at bounding box center [729, 304] width 15 height 8
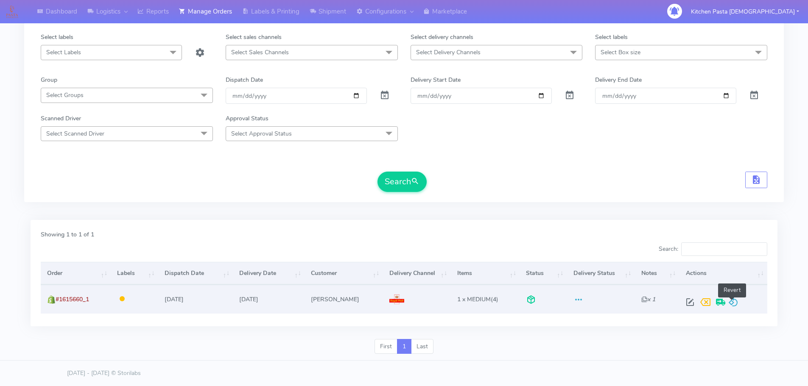
click at [730, 301] on span at bounding box center [733, 304] width 10 height 8
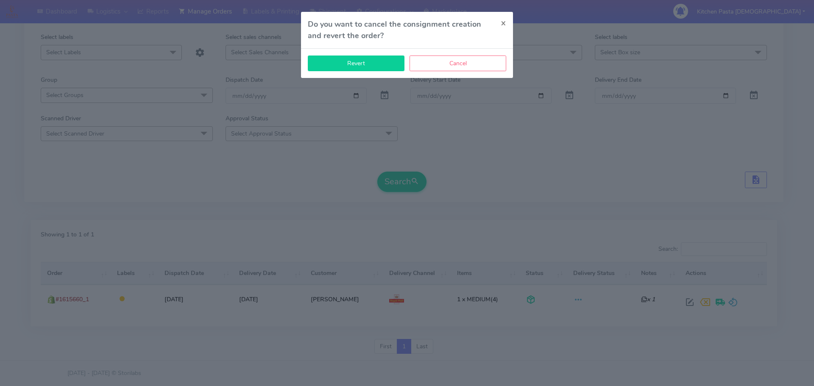
click at [375, 69] on button "Revert" at bounding box center [356, 64] width 97 height 16
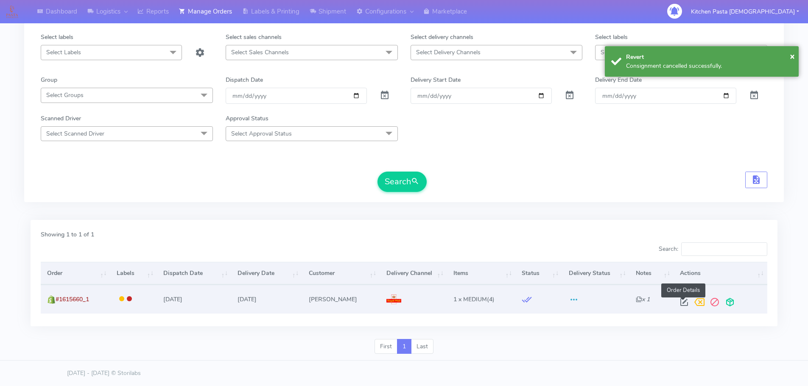
click at [683, 302] on span at bounding box center [683, 304] width 15 height 8
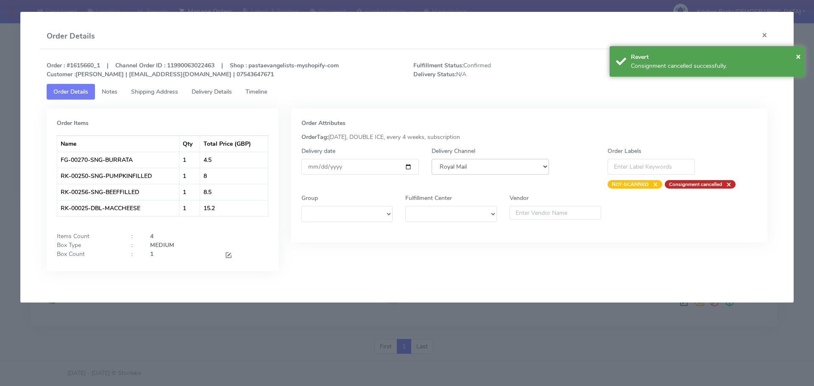
click at [473, 163] on select "DHL OnFleet Royal Mail DPD Yodel MaxOptra Amazon Collection" at bounding box center [490, 167] width 117 height 16
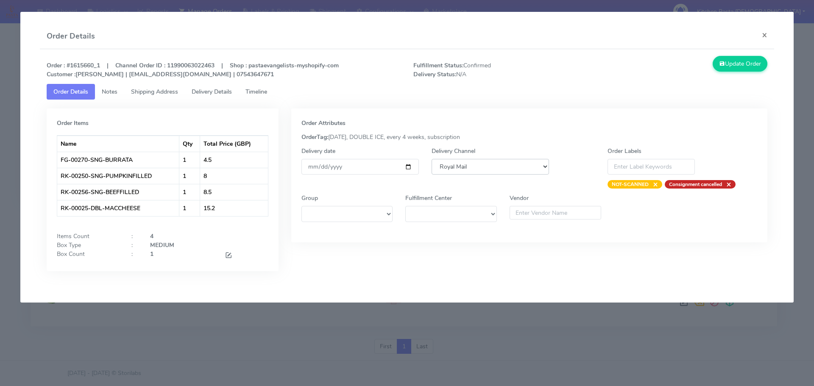
select select "5"
click at [432, 159] on select "DHL OnFleet Royal Mail DPD Yodel MaxOptra Amazon Collection" at bounding box center [490, 167] width 117 height 16
click at [760, 64] on button "Update Order" at bounding box center [740, 64] width 55 height 16
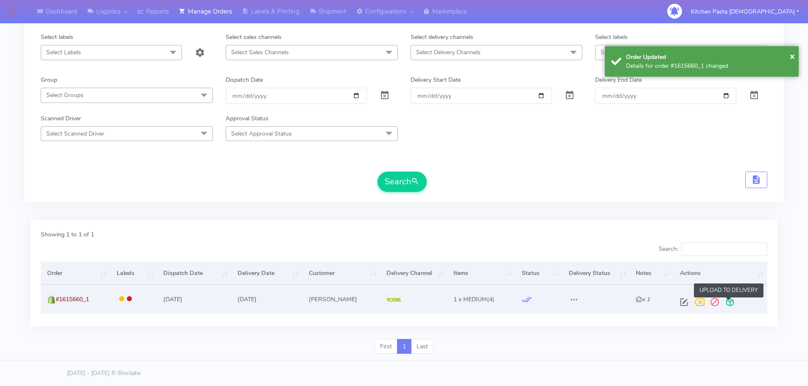
click at [732, 301] on span at bounding box center [729, 304] width 15 height 8
click at [698, 302] on span at bounding box center [696, 304] width 15 height 8
drag, startPoint x: 64, startPoint y: 299, endPoint x: 56, endPoint y: 299, distance: 7.2
click at [56, 299] on td "#1615660_1" at bounding box center [76, 299] width 70 height 28
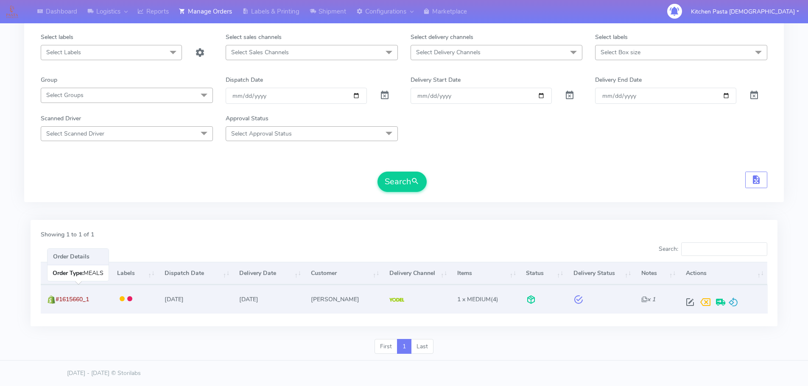
copy span "#1615660_1"
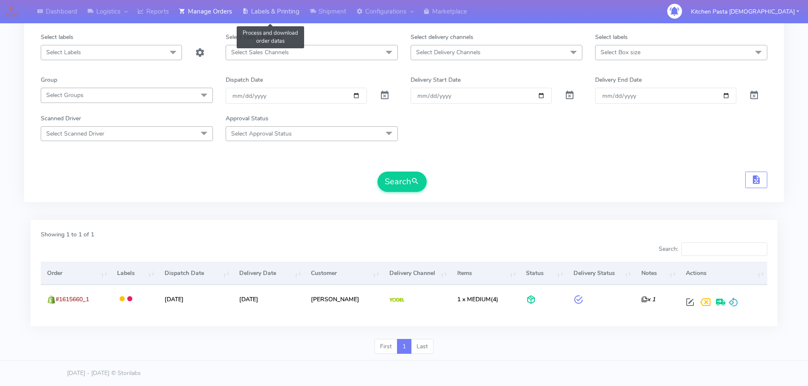
click at [259, 9] on link "Labels & Printing" at bounding box center [270, 11] width 67 height 23
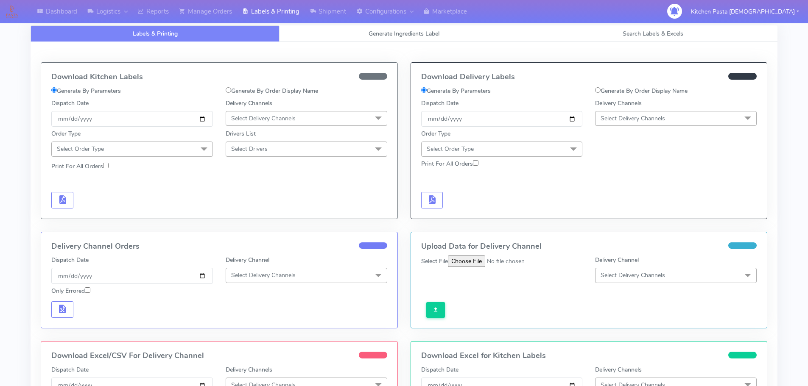
click at [611, 92] on label "Generate By Order Display Name" at bounding box center [641, 90] width 92 height 9
click at [600, 92] on input "Generate By Order Display Name" at bounding box center [598, 90] width 6 height 6
radio input "true"
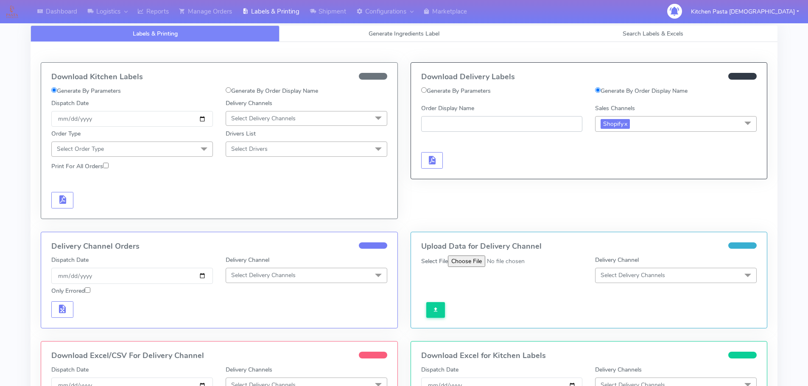
paste input "#1615660_1"
type input "#1615660_1"
click at [425, 159] on button "button" at bounding box center [432, 160] width 22 height 17
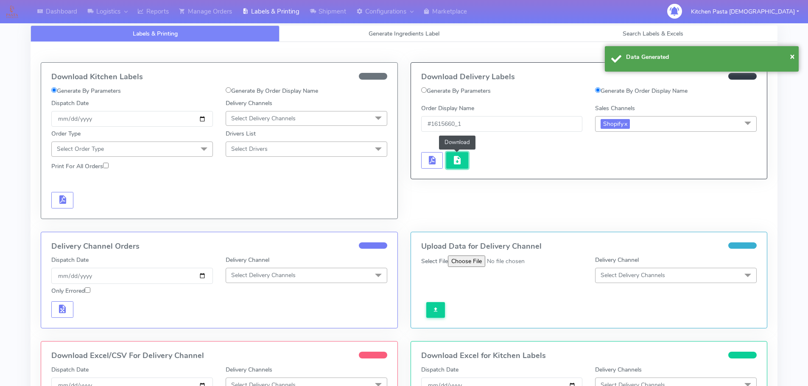
click at [453, 158] on span "button" at bounding box center [457, 162] width 10 height 8
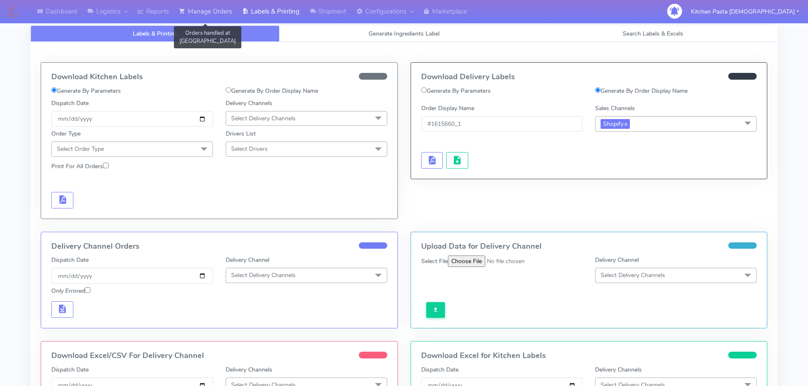
click at [206, 8] on link "Manage Orders" at bounding box center [205, 11] width 63 height 23
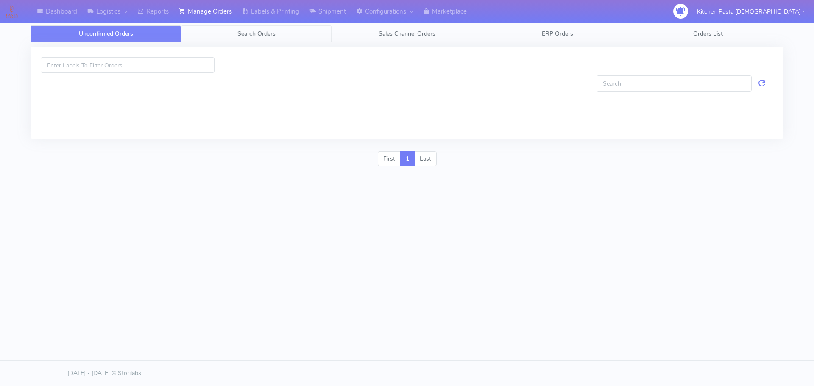
click at [262, 30] on span "Search Orders" at bounding box center [256, 34] width 38 height 8
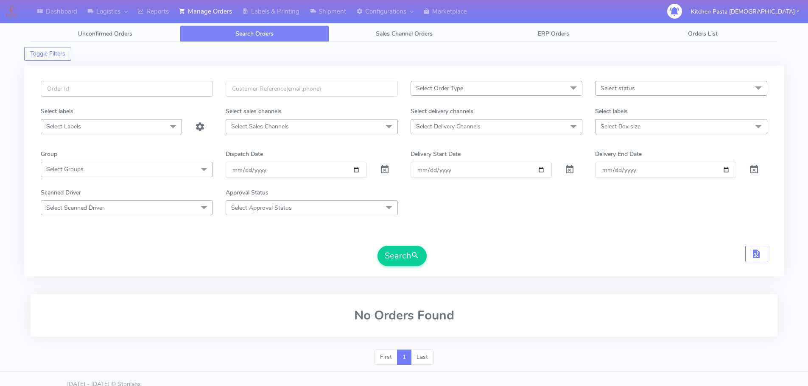
paste input "#1615615_1_2"
click at [404, 257] on button "Search" at bounding box center [401, 256] width 49 height 20
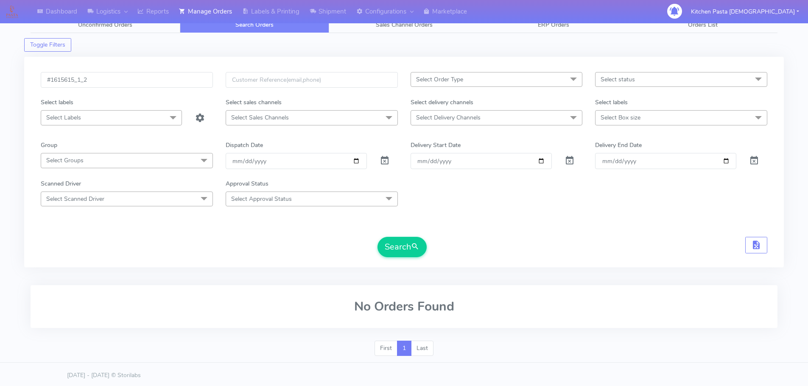
scroll to position [11, 0]
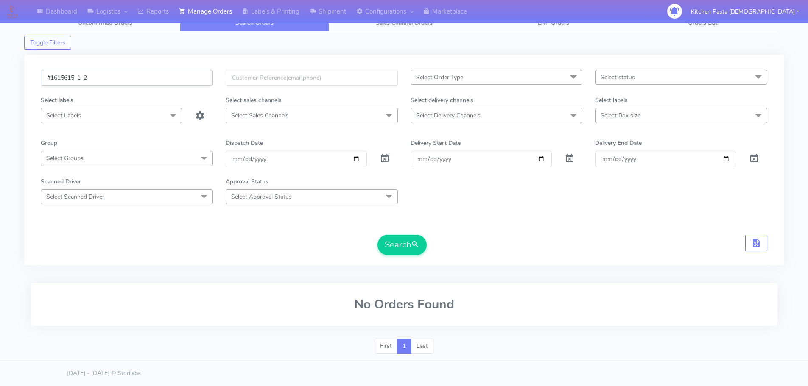
click at [115, 78] on input "#1615615_1_2" at bounding box center [127, 78] width 172 height 16
click at [377, 235] on button "Search" at bounding box center [401, 245] width 49 height 20
type input "#1615615_1"
click at [377, 235] on button "Search" at bounding box center [401, 245] width 49 height 20
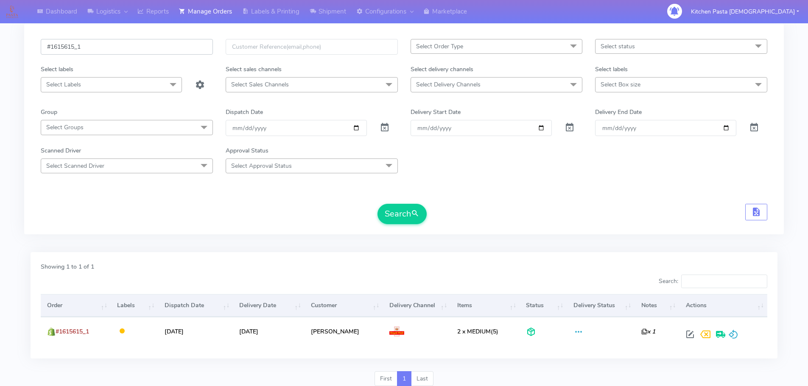
scroll to position [74, 0]
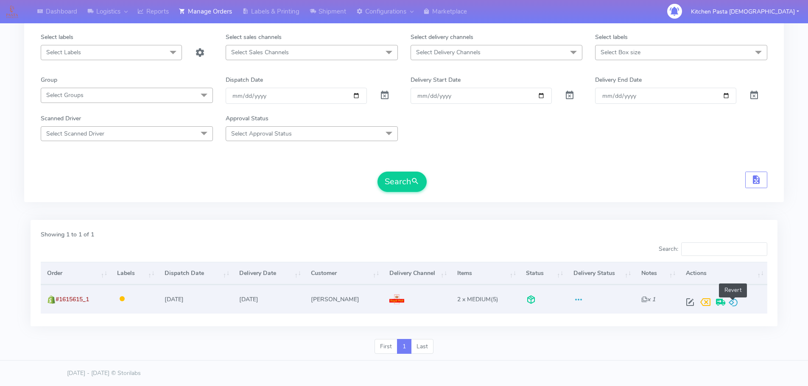
click at [733, 302] on span at bounding box center [733, 304] width 10 height 8
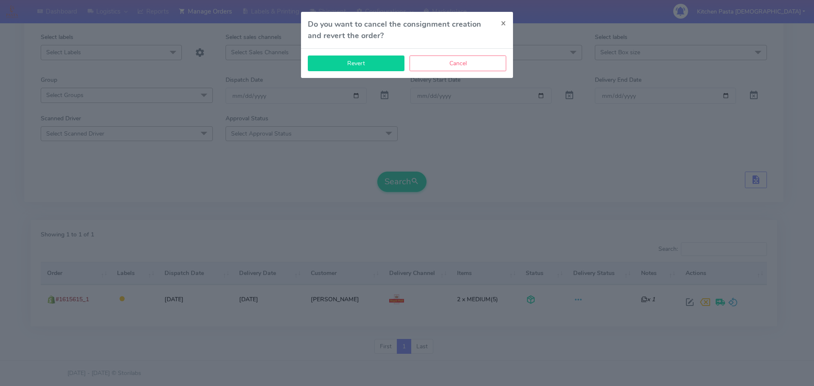
click at [350, 63] on button "Revert" at bounding box center [356, 64] width 97 height 16
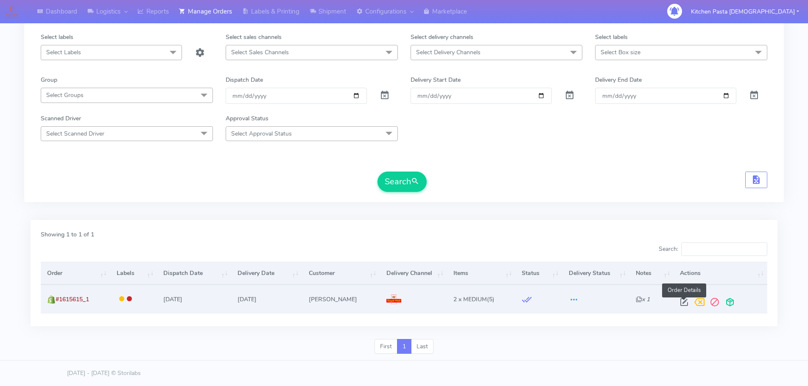
click at [686, 306] on span at bounding box center [683, 304] width 15 height 8
select select "3"
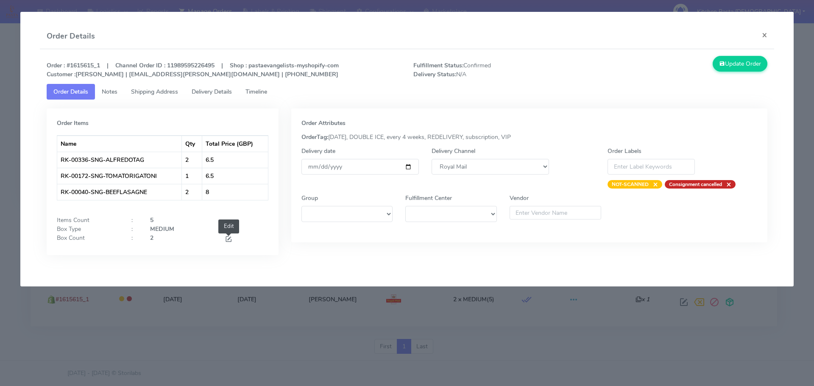
click at [227, 238] on span at bounding box center [229, 240] width 8 height 8
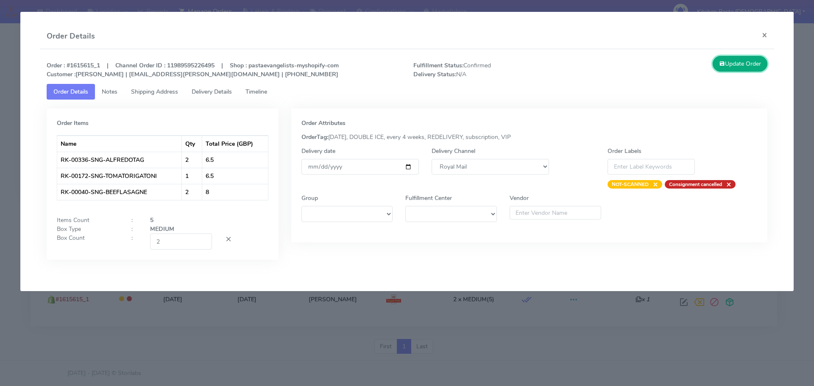
click at [745, 65] on button "Update Order" at bounding box center [740, 64] width 55 height 16
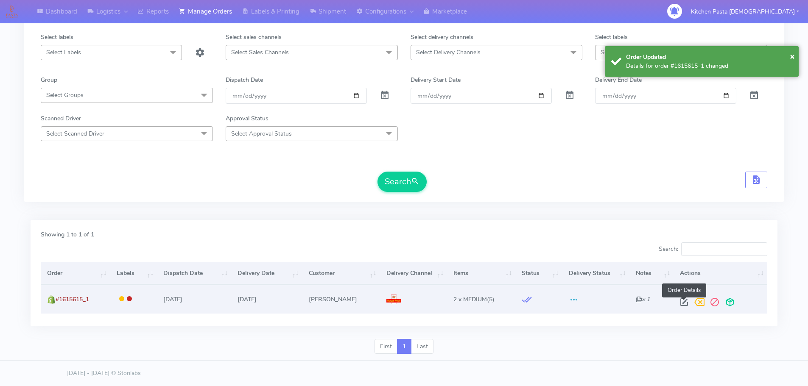
click at [685, 300] on span at bounding box center [683, 304] width 15 height 8
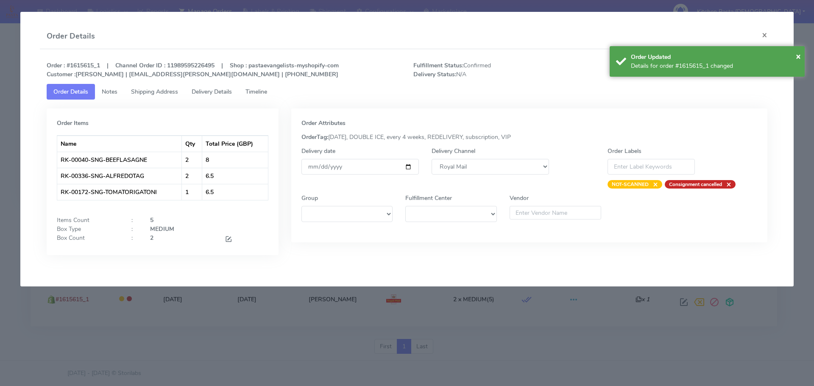
click at [486, 157] on div "Delivery Channel DHL OnFleet Royal Mail DPD Yodel MaxOptra Amazon Collection" at bounding box center [490, 168] width 130 height 42
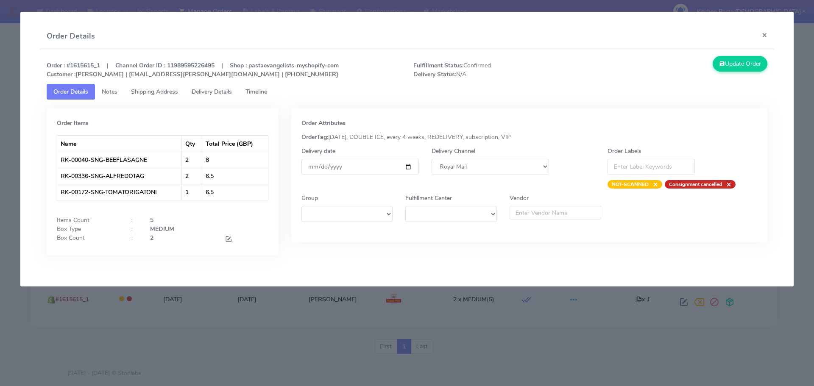
click at [469, 157] on div "Delivery Channel DHL OnFleet Royal Mail DPD Yodel MaxOptra Amazon Collection" at bounding box center [490, 168] width 130 height 42
click at [470, 162] on select "DHL OnFleet Royal Mail DPD Yodel MaxOptra Amazon Collection" at bounding box center [490, 167] width 117 height 16
select select "5"
click at [432, 159] on select "DHL OnFleet Royal Mail DPD Yodel MaxOptra Amazon Collection" at bounding box center [490, 167] width 117 height 16
click at [745, 60] on button "Update Order" at bounding box center [740, 64] width 55 height 16
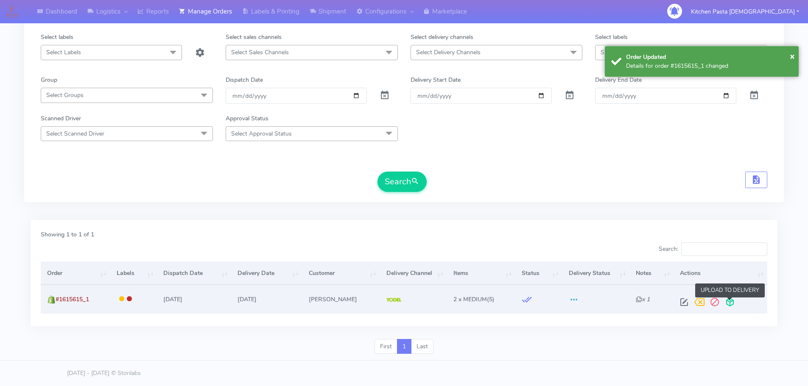
click at [732, 301] on span at bounding box center [729, 304] width 15 height 8
click at [698, 306] on span at bounding box center [696, 304] width 15 height 8
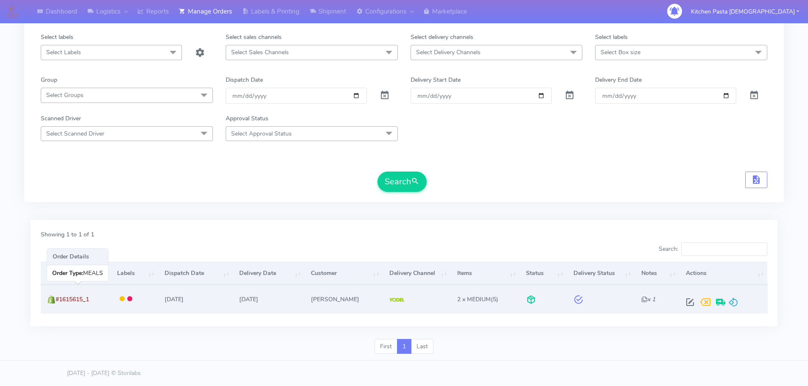
drag, startPoint x: 109, startPoint y: 303, endPoint x: 56, endPoint y: 300, distance: 53.1
click at [56, 300] on td "#1615615_1" at bounding box center [76, 299] width 70 height 28
copy span "#1615615_1"
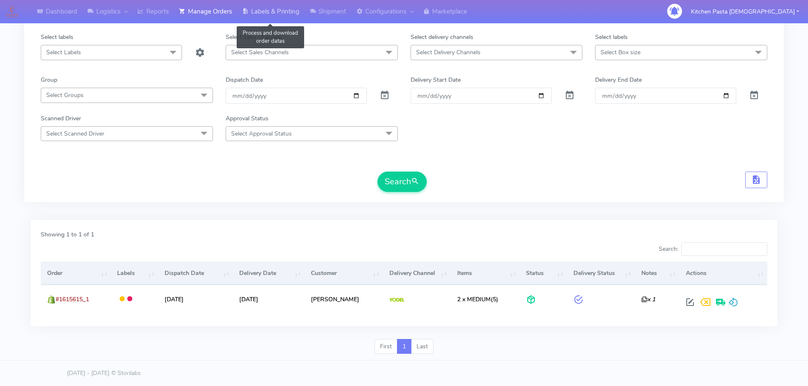
click at [279, 14] on link "Labels & Printing" at bounding box center [270, 11] width 67 height 23
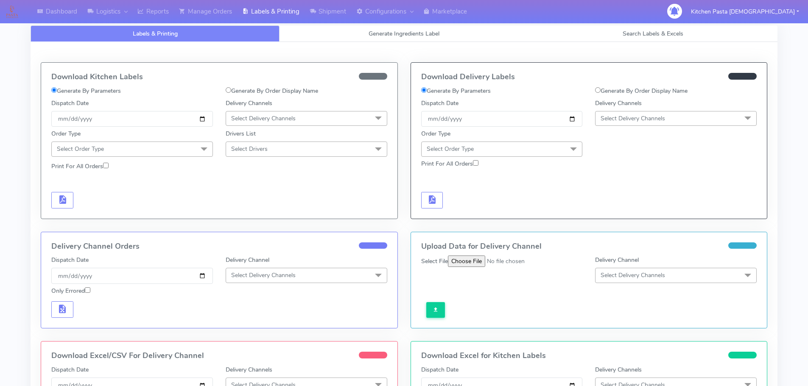
click at [646, 87] on label "Generate By Order Display Name" at bounding box center [641, 90] width 92 height 9
click at [600, 87] on input "Generate By Order Display Name" at bounding box center [598, 90] width 6 height 6
radio input "true"
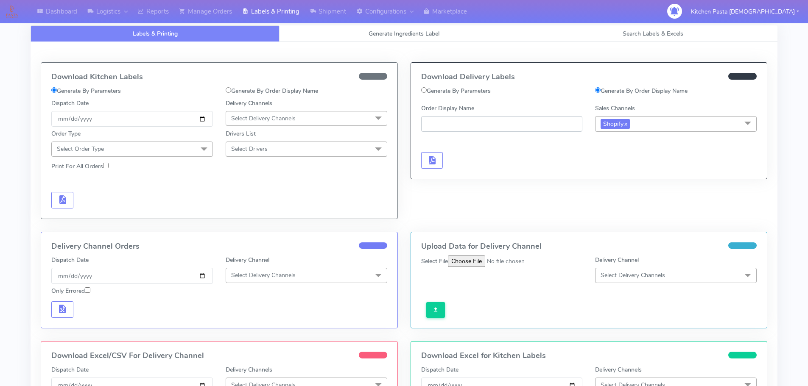
paste input "#1615615_1"
type input "#1615615_1"
click at [435, 165] on span "button" at bounding box center [432, 162] width 10 height 8
click at [445, 166] on div "Generate Delivery Labels" at bounding box center [502, 152] width 174 height 36
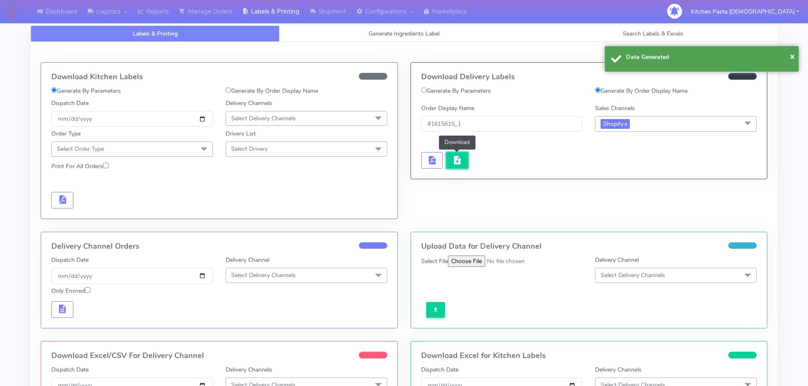
click at [449, 165] on button "button" at bounding box center [457, 160] width 22 height 17
